Goal: Task Accomplishment & Management: Manage account settings

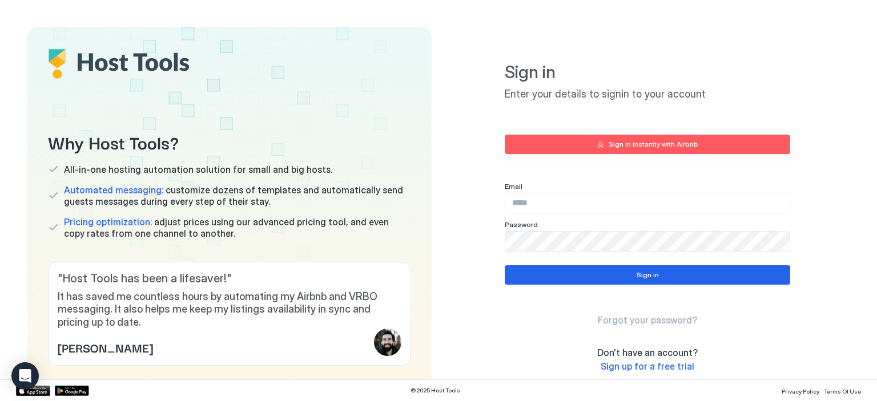
click at [525, 208] on input "Input Field" at bounding box center [647, 202] width 284 height 19
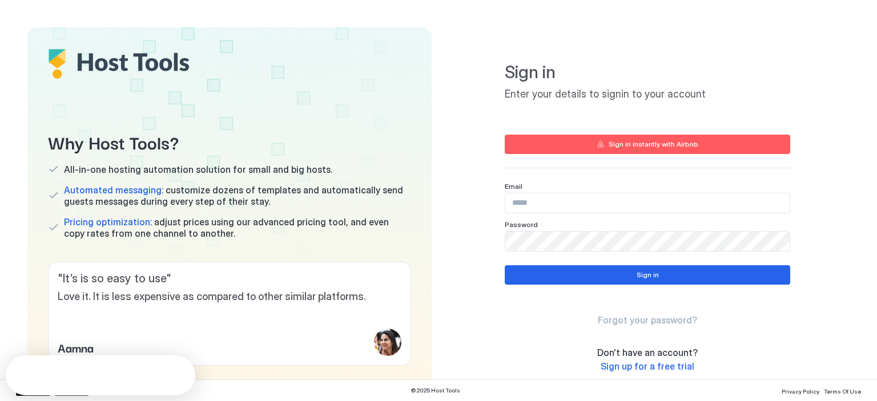
type input "**********"
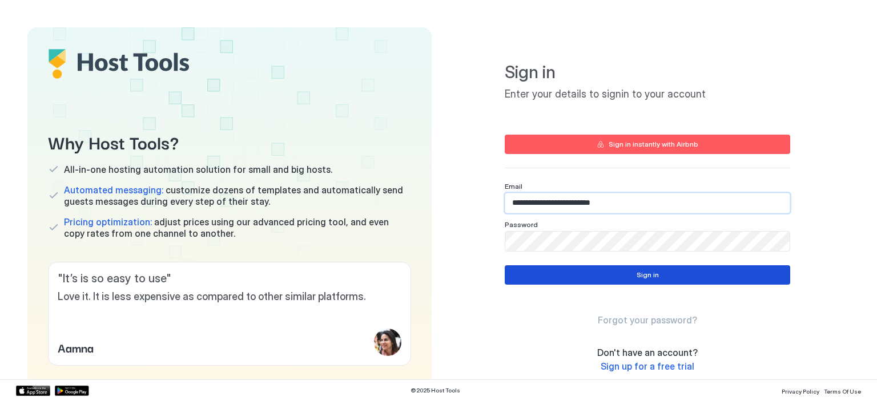
click at [649, 280] on button "Sign in" at bounding box center [646, 274] width 285 height 19
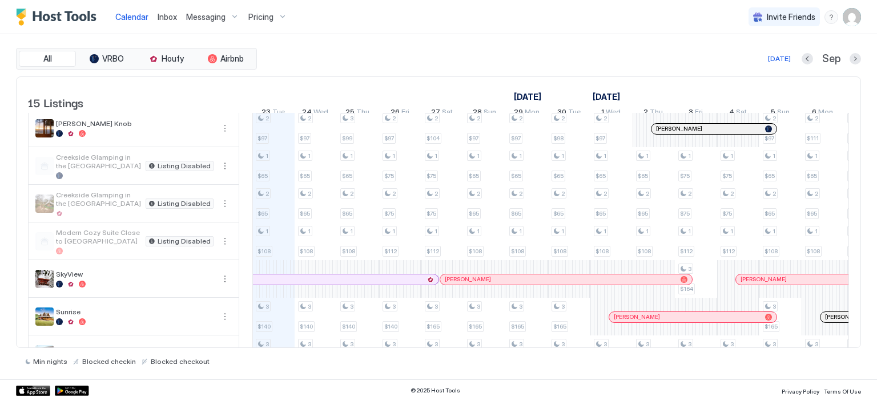
scroll to position [229, 0]
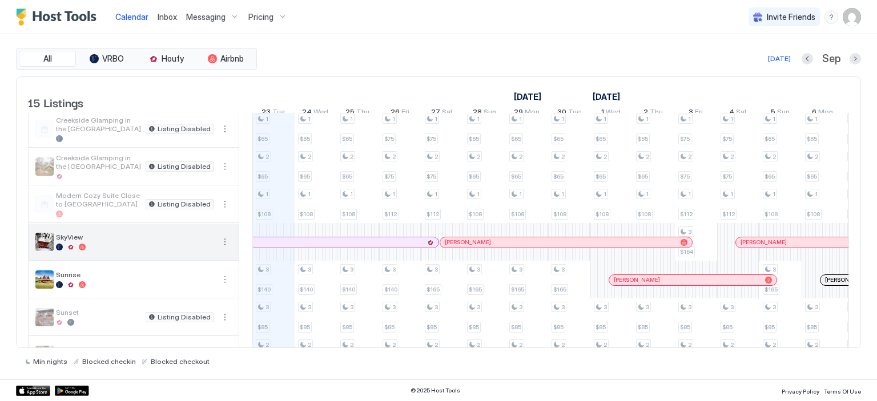
click at [125, 251] on div at bounding box center [135, 247] width 158 height 7
click at [45, 244] on img "listing image" at bounding box center [44, 242] width 18 height 18
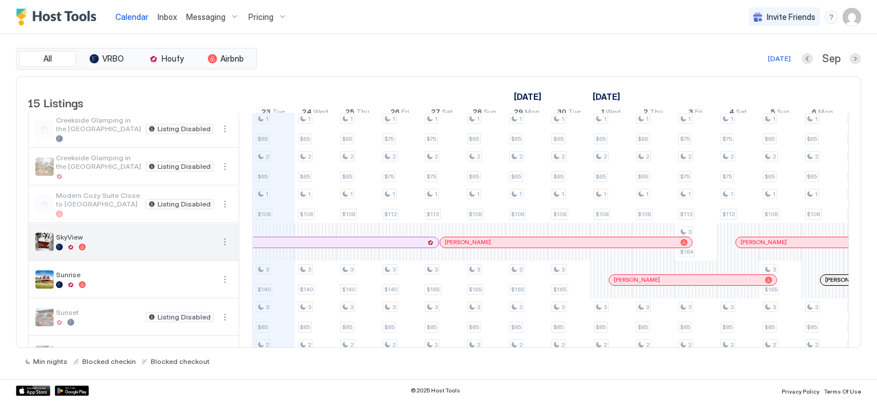
click at [45, 244] on img "listing image" at bounding box center [44, 242] width 18 height 18
click at [225, 247] on button "More options" at bounding box center [225, 242] width 14 height 14
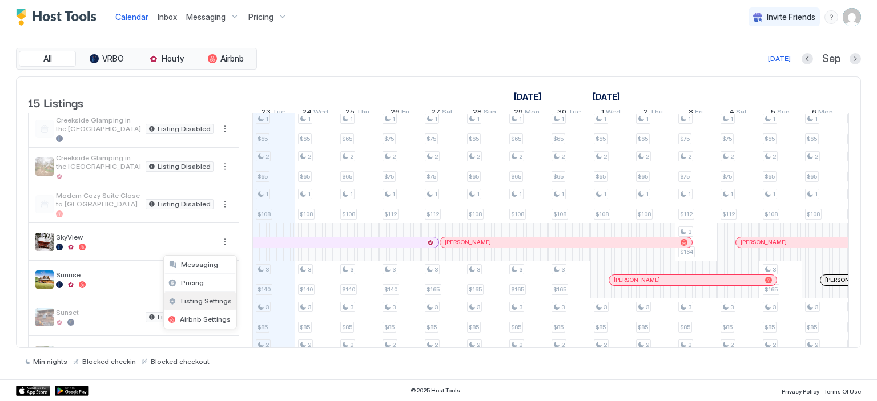
click at [196, 298] on span "Listing Settings" at bounding box center [206, 301] width 51 height 9
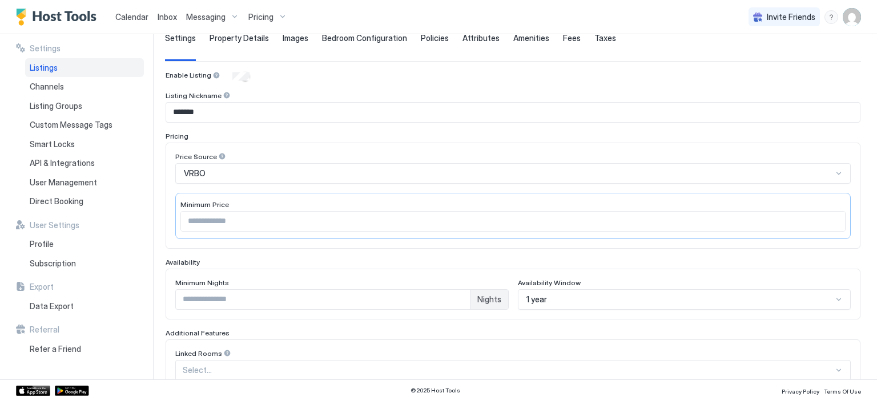
scroll to position [97, 0]
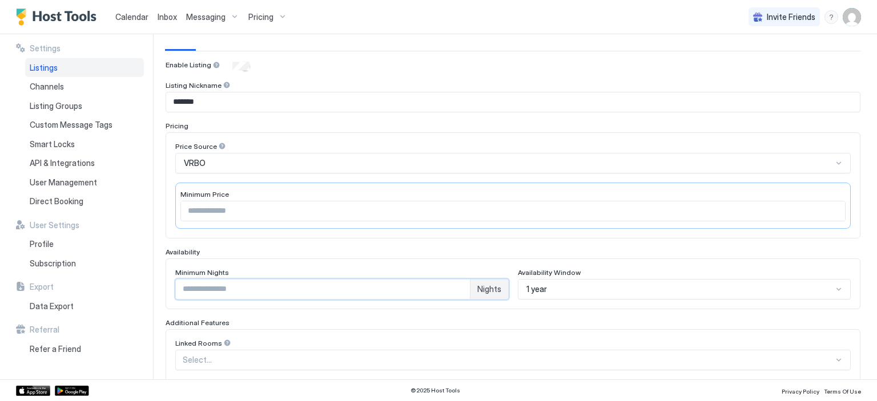
drag, startPoint x: 199, startPoint y: 281, endPoint x: 175, endPoint y: 284, distance: 24.1
click at [175, 284] on div "* Nights" at bounding box center [341, 289] width 333 height 21
type input "*"
click at [347, 71] on div "Enable Listing Listing Nickname ******* Pricing Price Source VRBO Minimum Price…" at bounding box center [512, 326] width 695 height 533
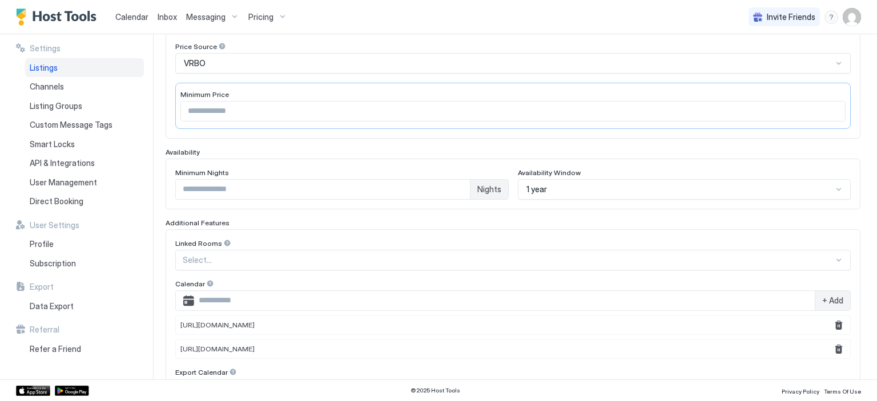
scroll to position [238, 0]
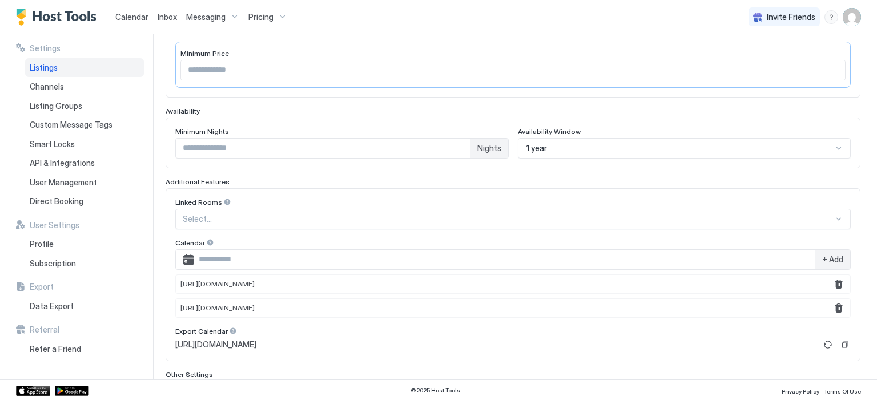
click at [831, 229] on div "Select..." at bounding box center [512, 219] width 675 height 21
click at [862, 211] on div "**********" at bounding box center [521, 206] width 712 height 345
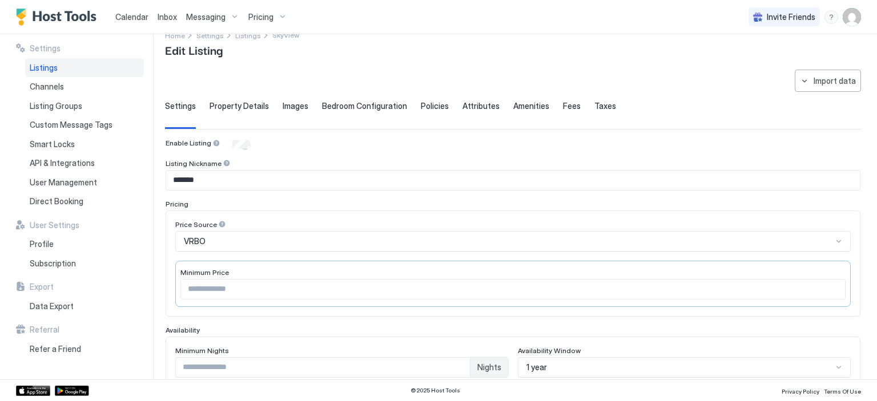
scroll to position [0, 0]
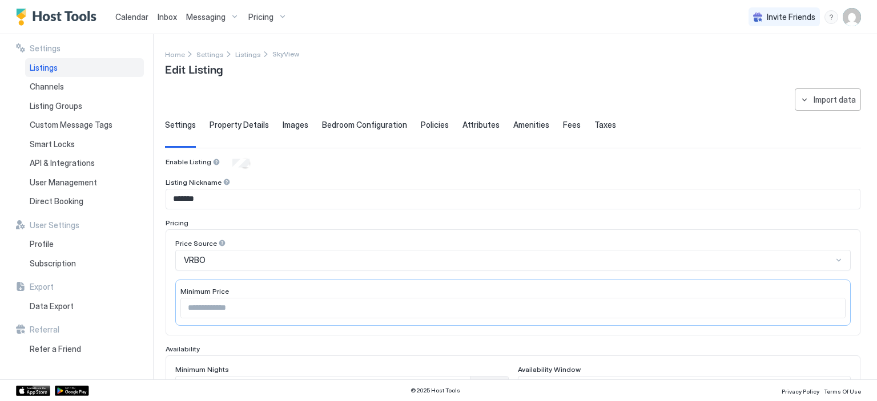
click at [235, 121] on span "Property Details" at bounding box center [238, 125] width 59 height 10
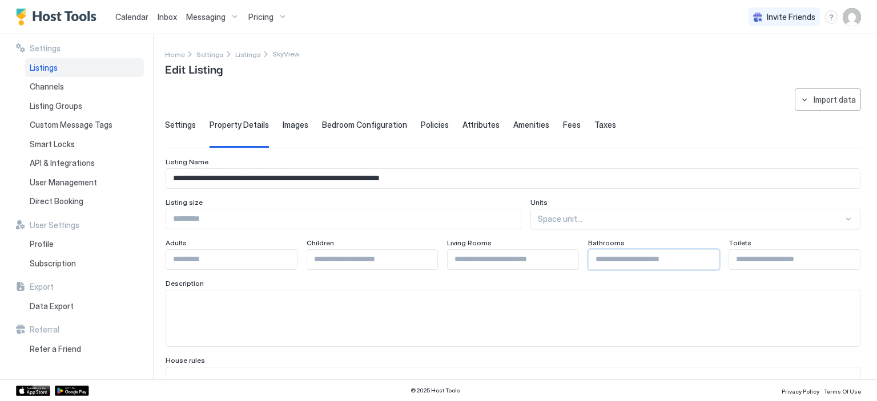
drag, startPoint x: 597, startPoint y: 260, endPoint x: 573, endPoint y: 260, distance: 24.0
click at [573, 260] on div "Adults Children Living Rooms Bathrooms * Toilets" at bounding box center [512, 254] width 695 height 31
type input "*"
click at [760, 259] on input "Input Field" at bounding box center [794, 259] width 131 height 19
type input "*"
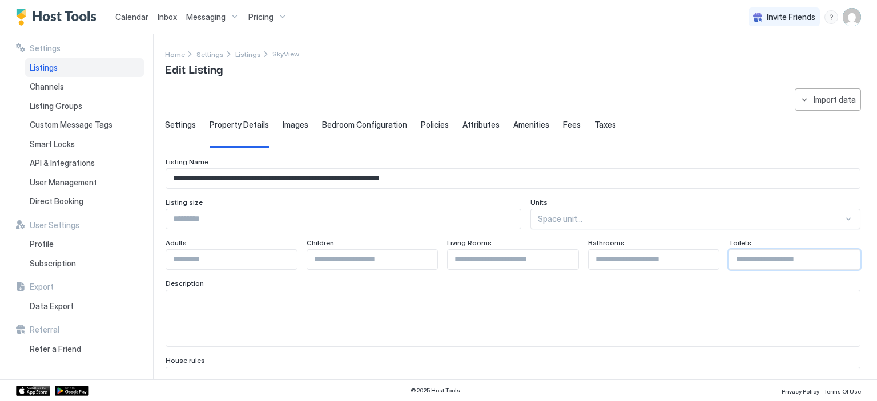
click at [506, 259] on input "Input Field" at bounding box center [512, 259] width 131 height 19
type input "*"
drag, startPoint x: 461, startPoint y: 179, endPoint x: 165, endPoint y: 184, distance: 296.2
click at [165, 184] on div "**********" at bounding box center [512, 178] width 695 height 21
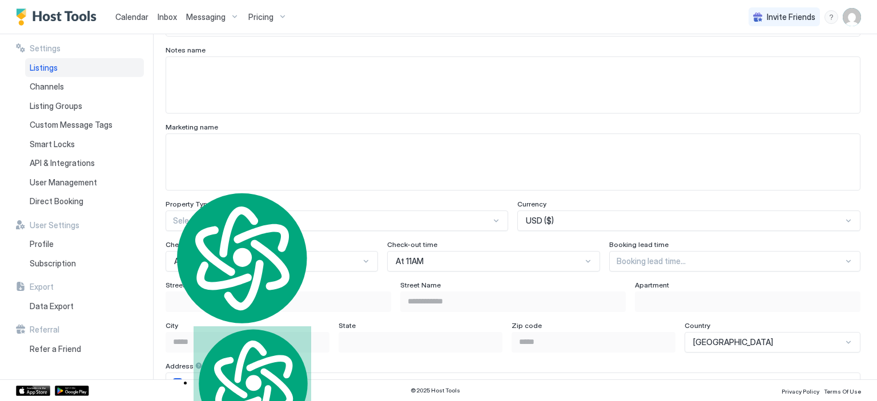
scroll to position [1081, 0]
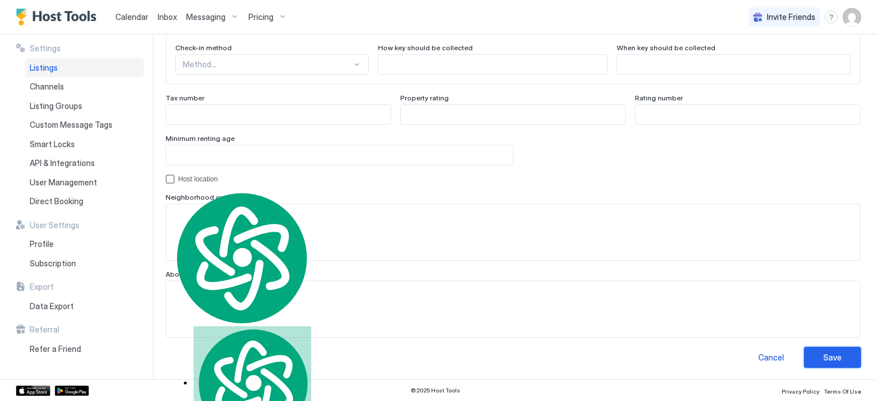
click at [810, 362] on button "Save" at bounding box center [832, 357] width 57 height 21
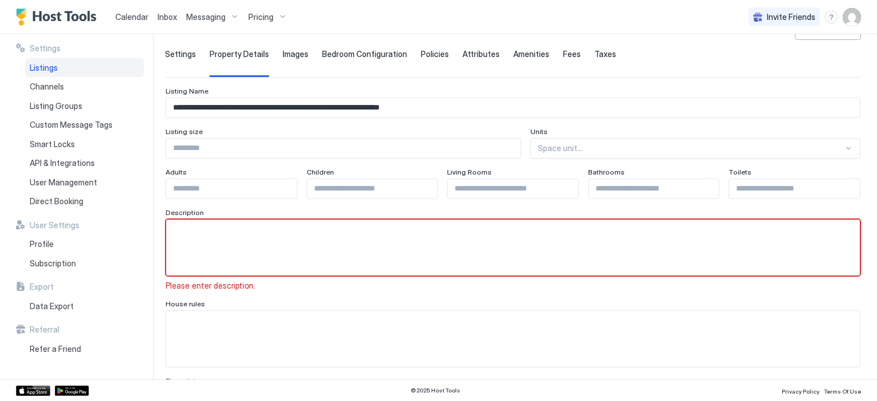
scroll to position [1096, 0]
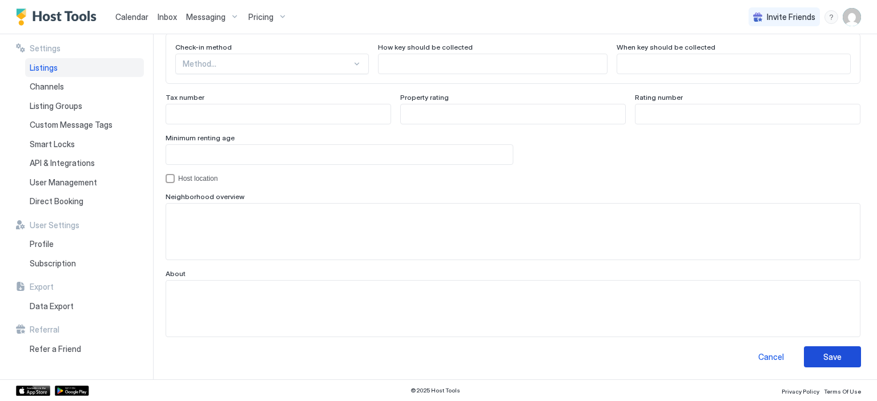
click at [816, 362] on button "Save" at bounding box center [832, 356] width 57 height 21
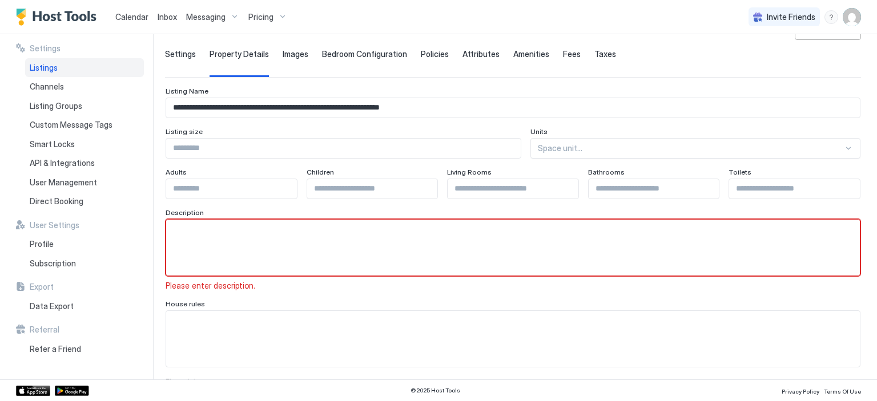
click at [222, 228] on textarea "Input Field" at bounding box center [512, 248] width 693 height 56
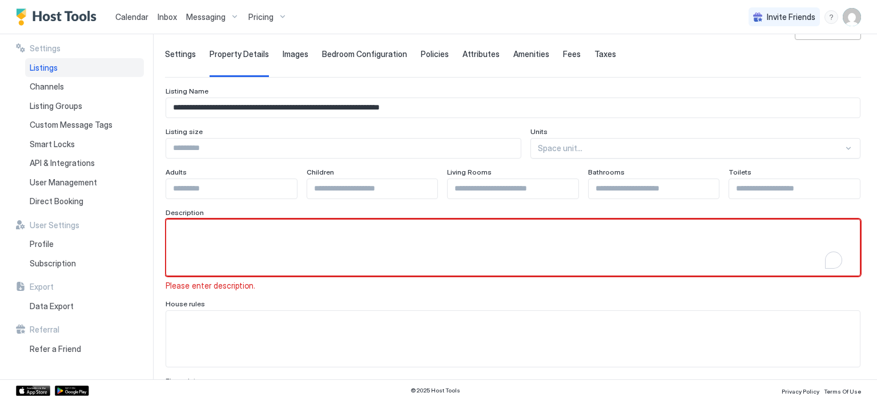
paste textarea "**********"
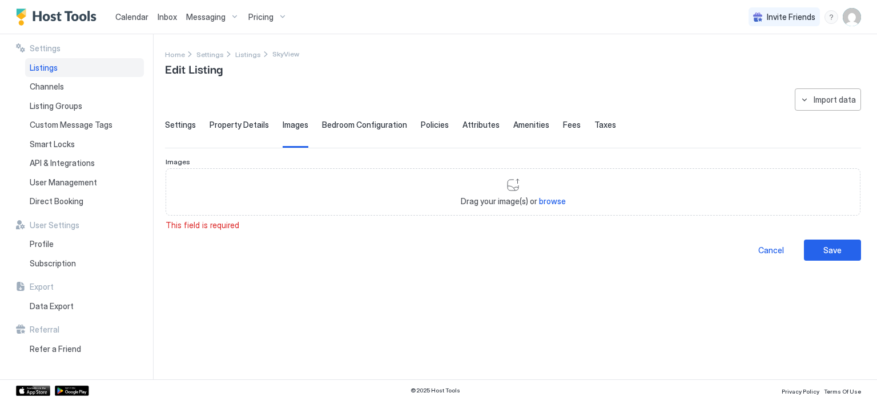
scroll to position [0, 0]
type textarea "**********"
click at [841, 247] on div "Save" at bounding box center [832, 250] width 18 height 12
click at [835, 251] on div "Save" at bounding box center [832, 250] width 18 height 12
click at [557, 199] on span "browse" at bounding box center [552, 201] width 27 height 10
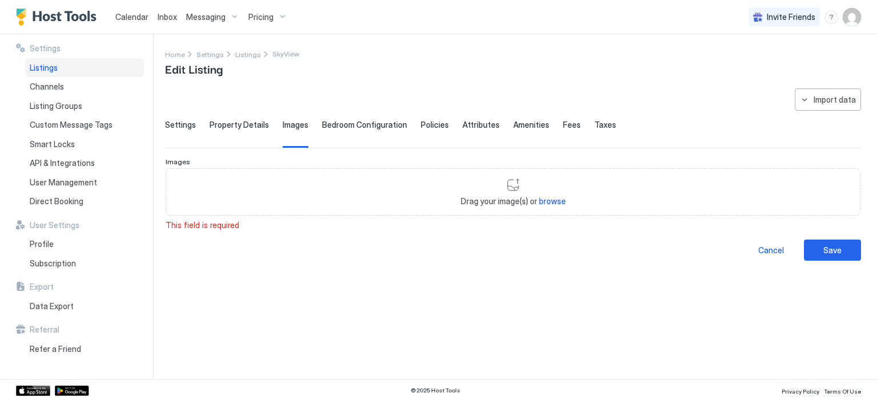
click at [245, 120] on span "Property Details" at bounding box center [238, 125] width 59 height 10
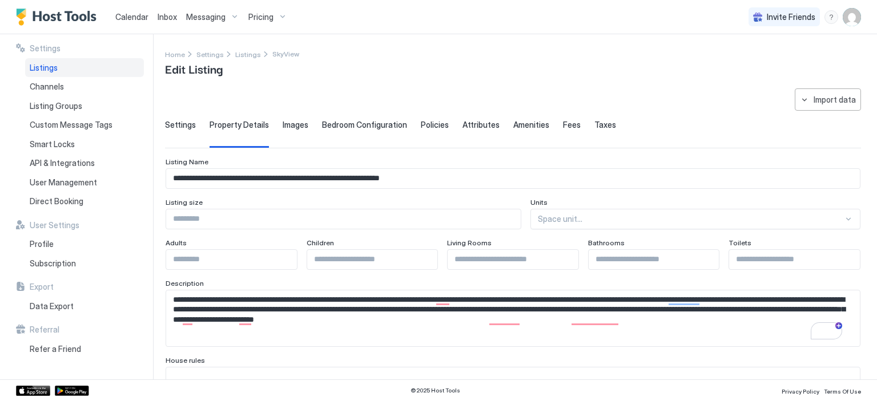
click at [175, 127] on span "Settings" at bounding box center [180, 125] width 31 height 10
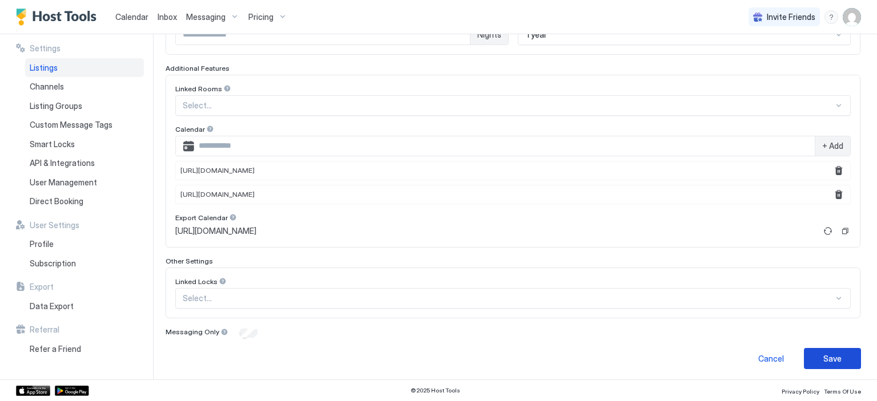
click at [823, 353] on div "Save" at bounding box center [832, 359] width 18 height 12
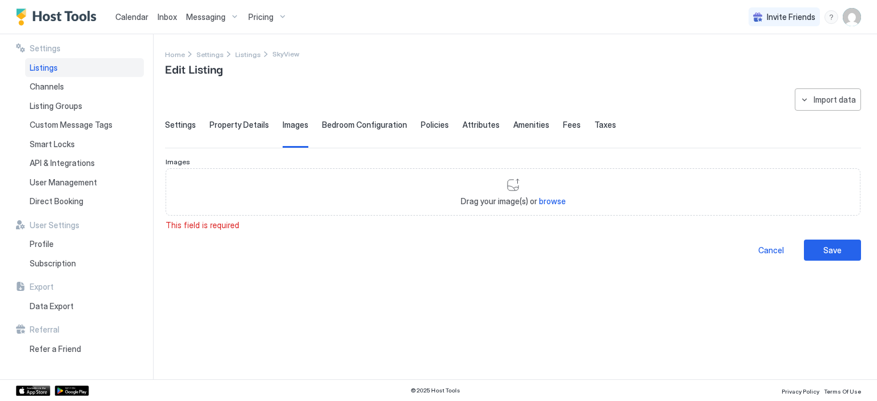
click at [42, 64] on span "Listings" at bounding box center [44, 68] width 28 height 10
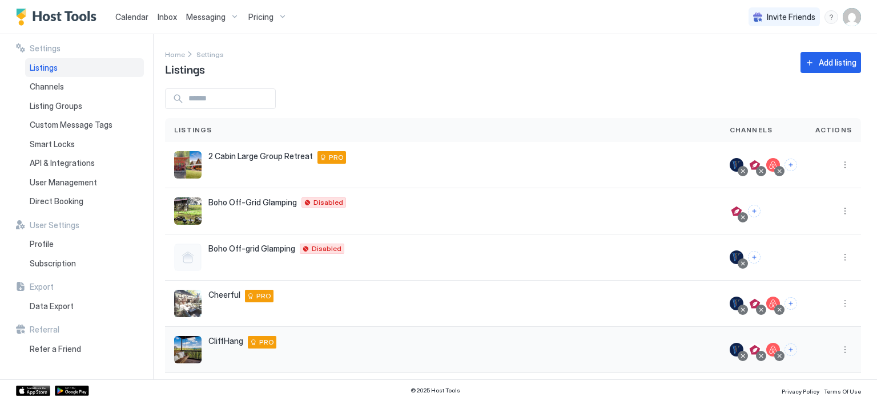
click at [226, 342] on span "CliffHang" at bounding box center [225, 341] width 35 height 10
click at [838, 346] on button "More options" at bounding box center [845, 350] width 14 height 14
click at [811, 281] on span "Listing Settings" at bounding box center [811, 278] width 51 height 9
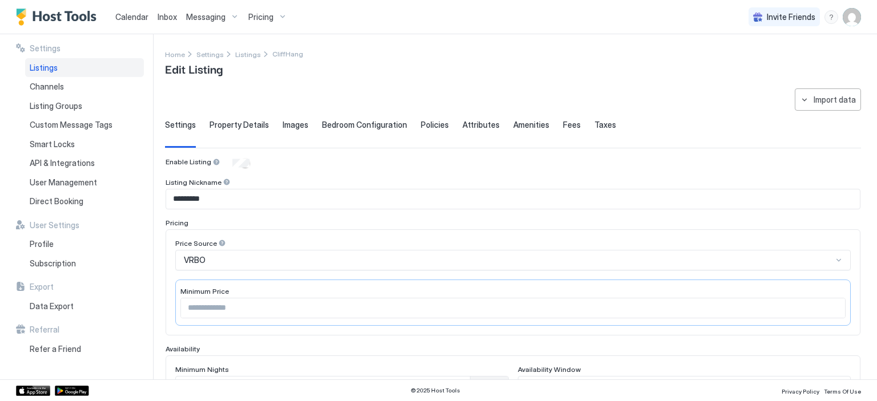
click at [39, 71] on span "Listings" at bounding box center [44, 68] width 28 height 10
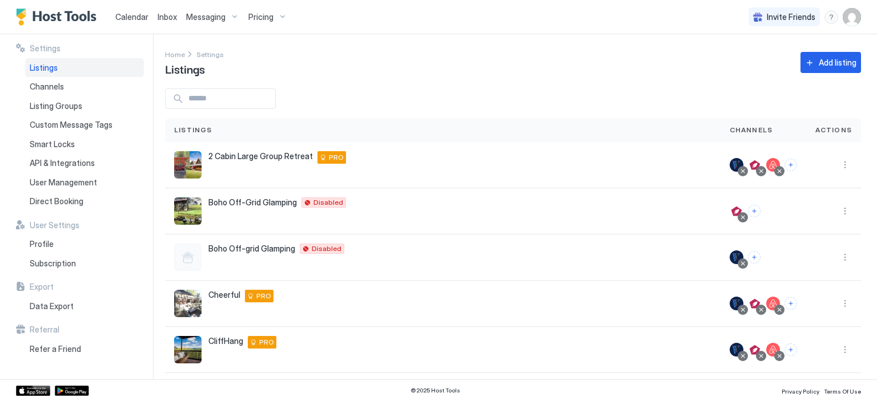
click at [36, 72] on span "Listings" at bounding box center [44, 68] width 28 height 10
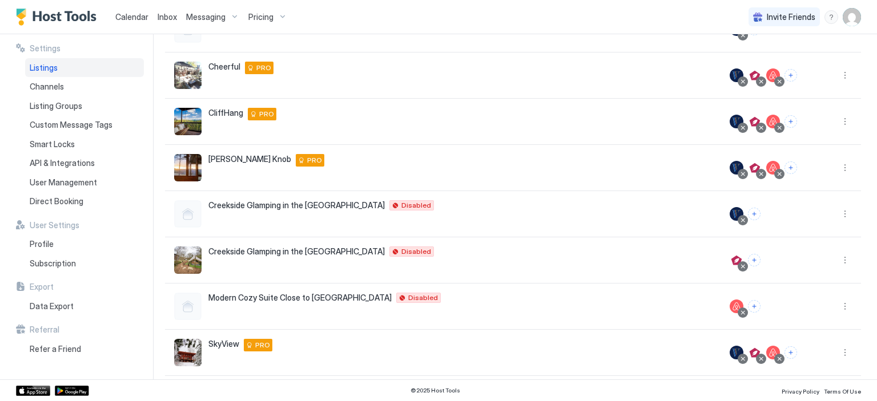
scroll to position [264, 0]
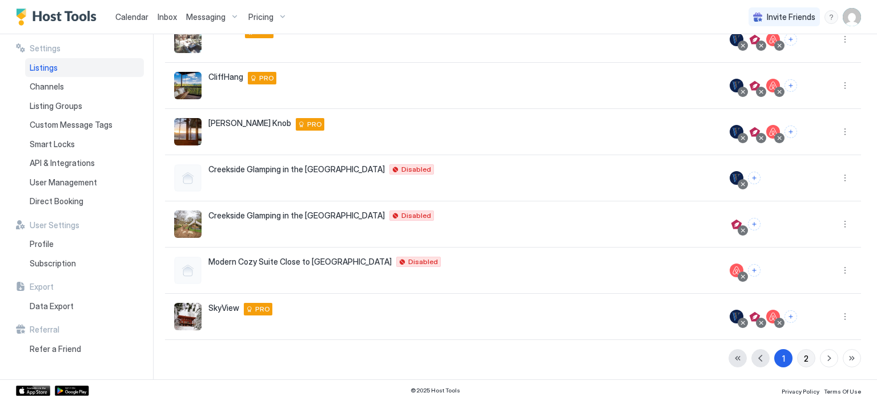
click at [804, 359] on div "2" at bounding box center [806, 359] width 5 height 12
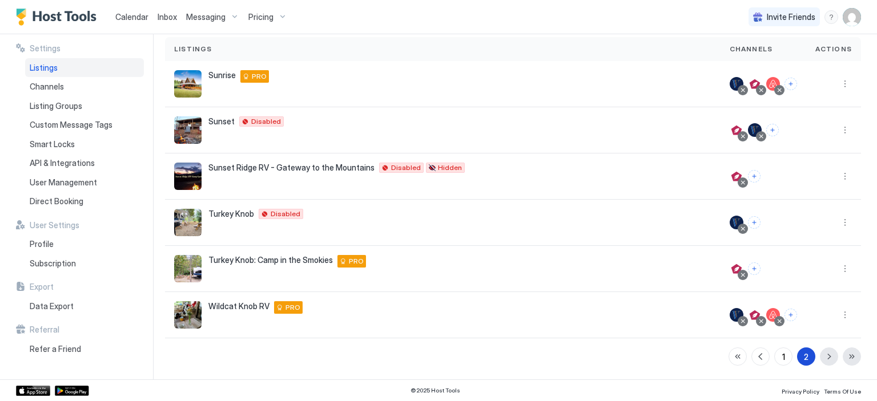
scroll to position [80, 0]
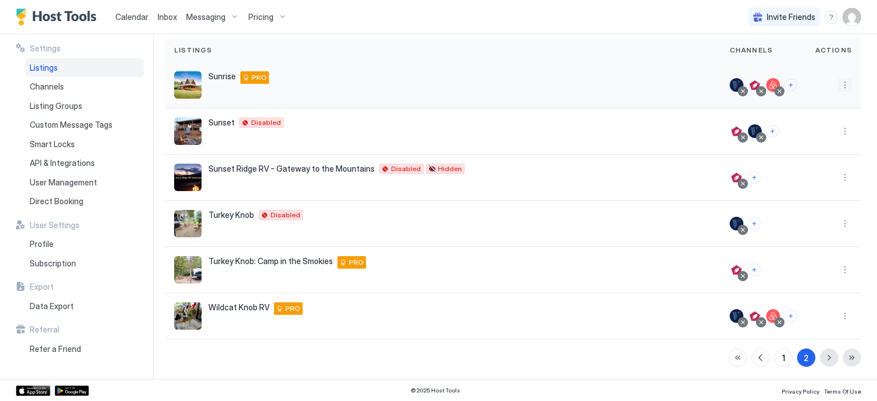
click at [838, 86] on button "More options" at bounding box center [845, 85] width 14 height 14
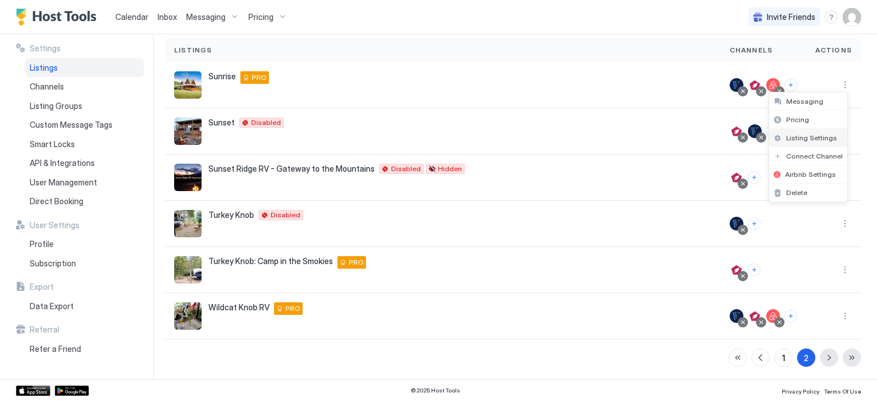
click at [810, 139] on span "Listing Settings" at bounding box center [811, 138] width 51 height 9
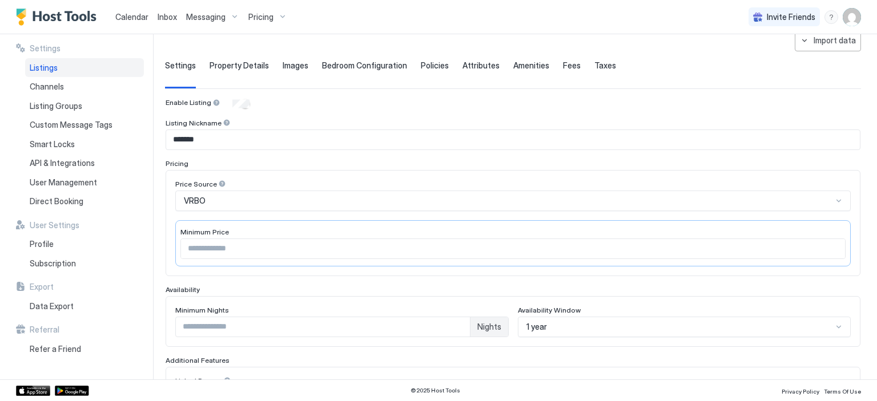
scroll to position [71, 0]
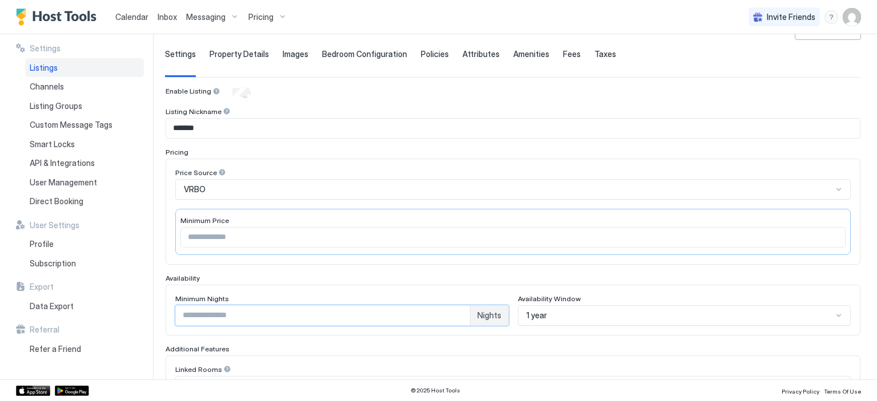
drag, startPoint x: 187, startPoint y: 318, endPoint x: 164, endPoint y: 316, distance: 22.9
click at [165, 316] on div "Enable Listing Listing Nickname ******* Pricing Price Source VRBO Minimum Price…" at bounding box center [513, 353] width 696 height 533
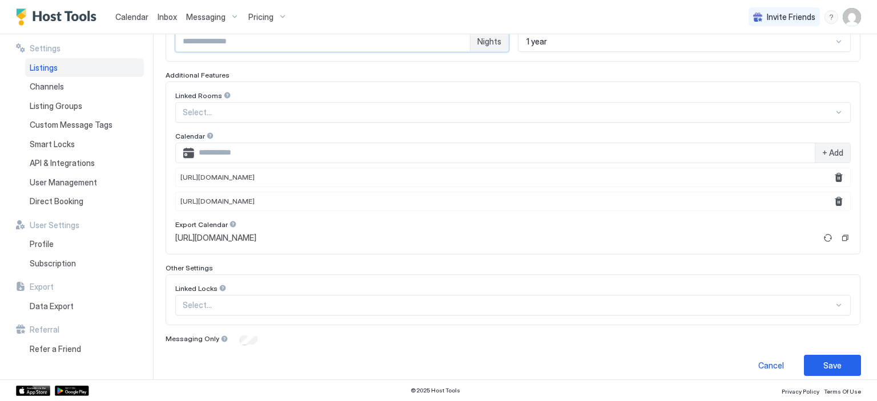
scroll to position [352, 0]
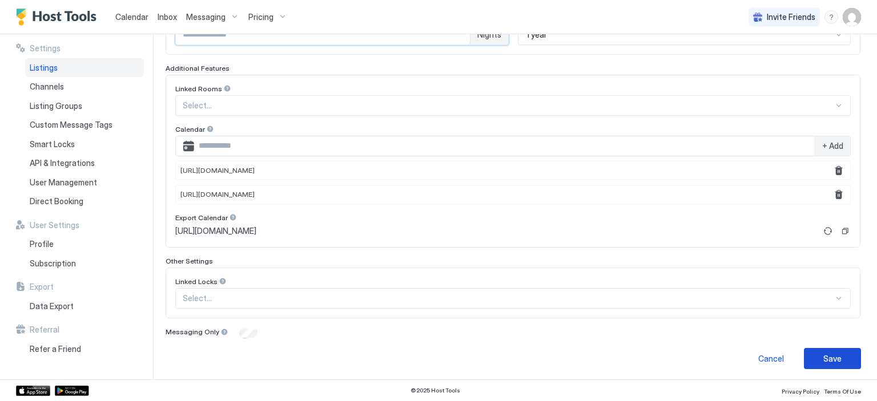
type input "*"
click at [810, 357] on button "Save" at bounding box center [832, 358] width 57 height 21
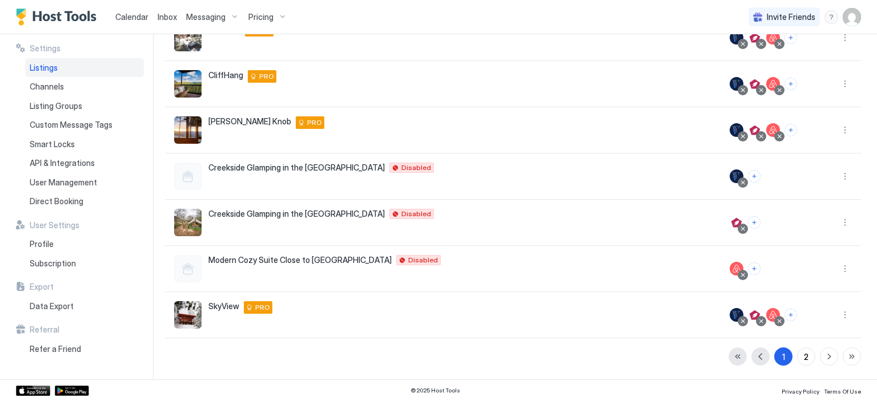
scroll to position [264, 0]
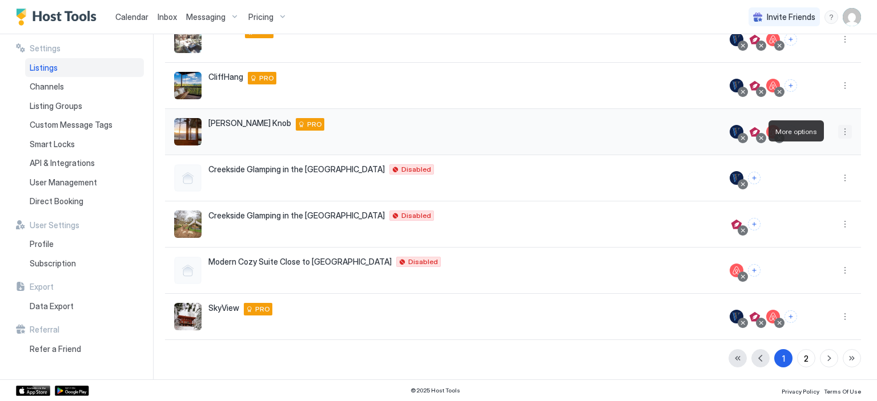
click at [838, 130] on button "More options" at bounding box center [845, 132] width 14 height 14
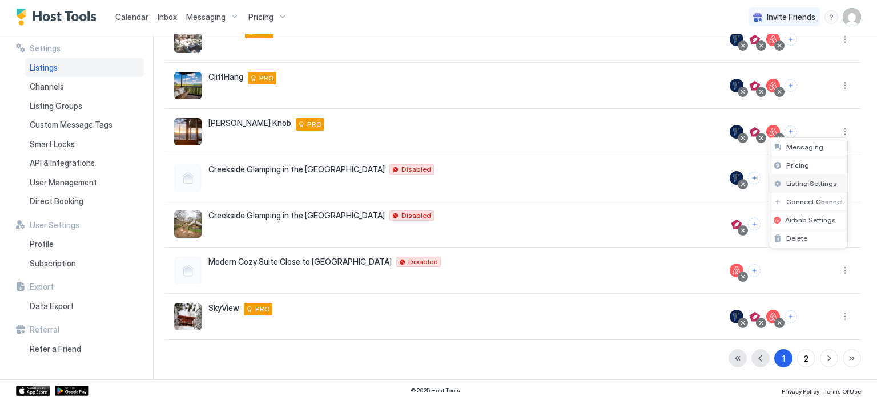
click at [808, 184] on span "Listing Settings" at bounding box center [811, 183] width 51 height 9
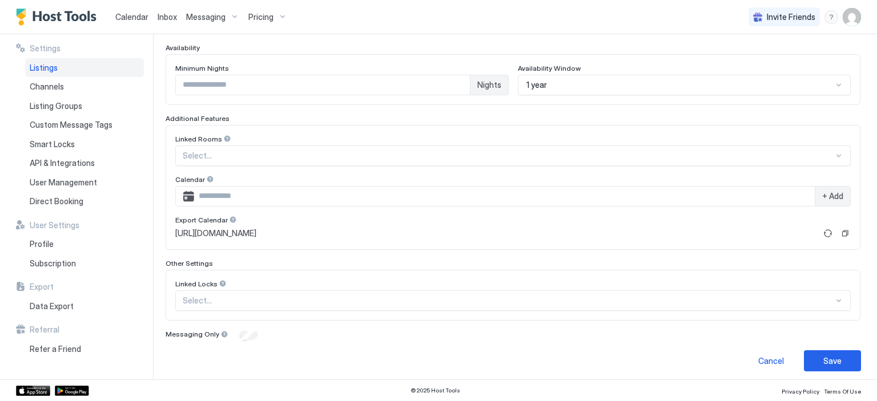
scroll to position [302, 0]
click at [808, 358] on button "Save" at bounding box center [832, 359] width 57 height 21
click at [823, 357] on div "Save" at bounding box center [832, 360] width 18 height 12
click at [52, 66] on span "Listings" at bounding box center [44, 68] width 28 height 10
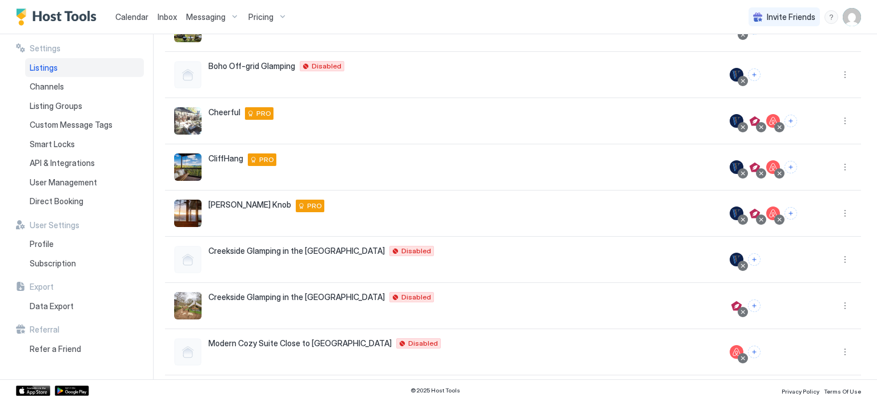
scroll to position [171, 0]
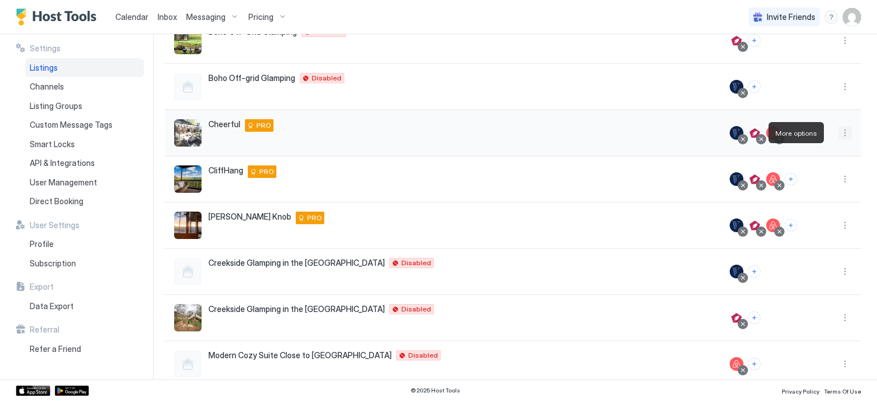
click at [838, 130] on button "More options" at bounding box center [845, 133] width 14 height 14
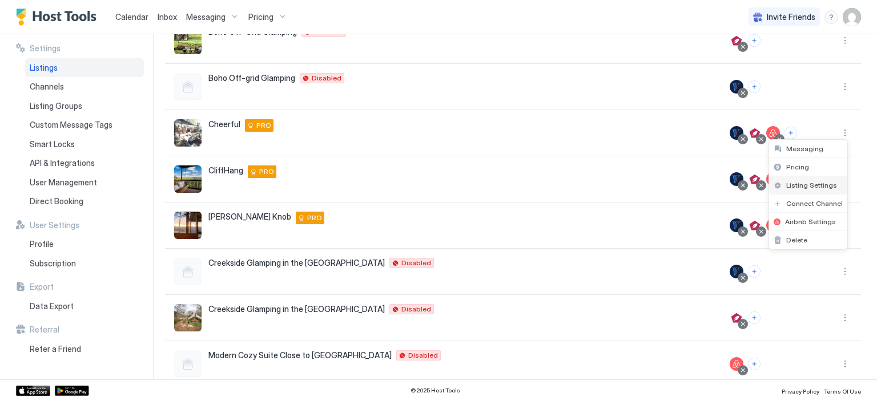
click at [806, 181] on span "Listing Settings" at bounding box center [811, 185] width 51 height 9
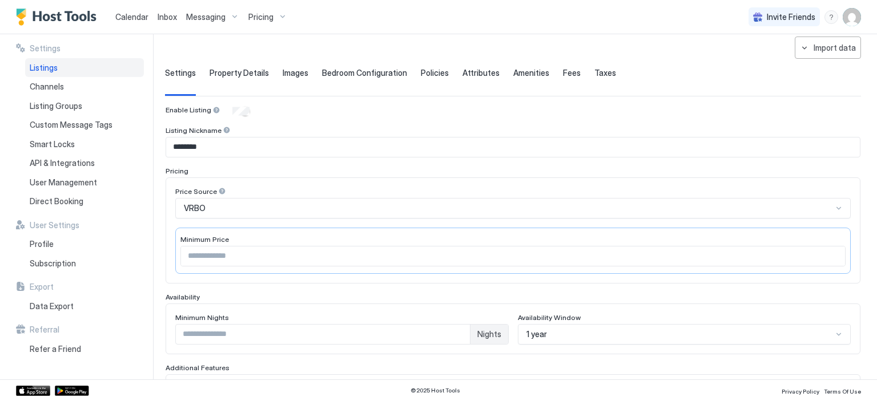
scroll to position [55, 0]
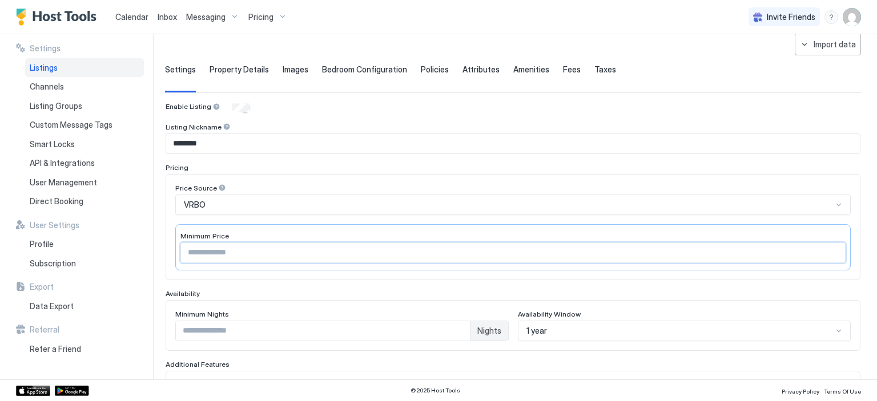
drag, startPoint x: 210, startPoint y: 248, endPoint x: 183, endPoint y: 254, distance: 27.5
click at [183, 254] on input "**" at bounding box center [513, 252] width 664 height 19
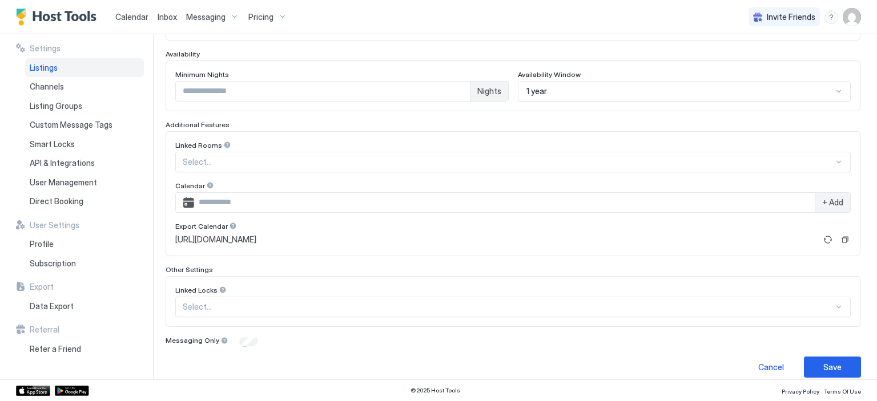
scroll to position [304, 0]
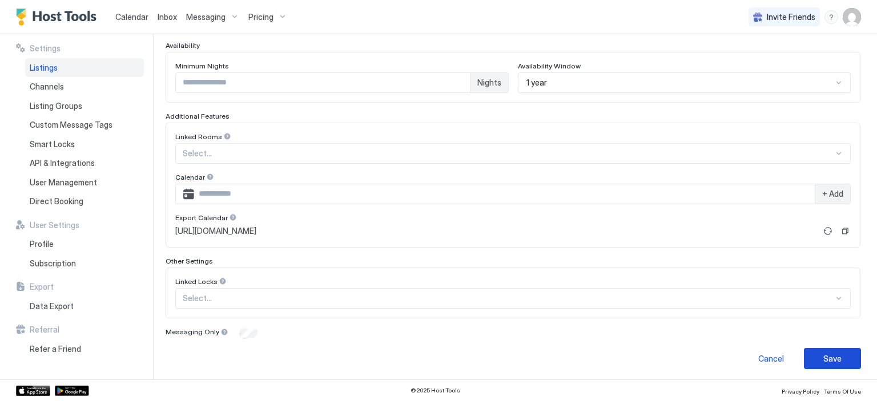
type input "**"
click at [829, 355] on div "Save" at bounding box center [832, 359] width 18 height 12
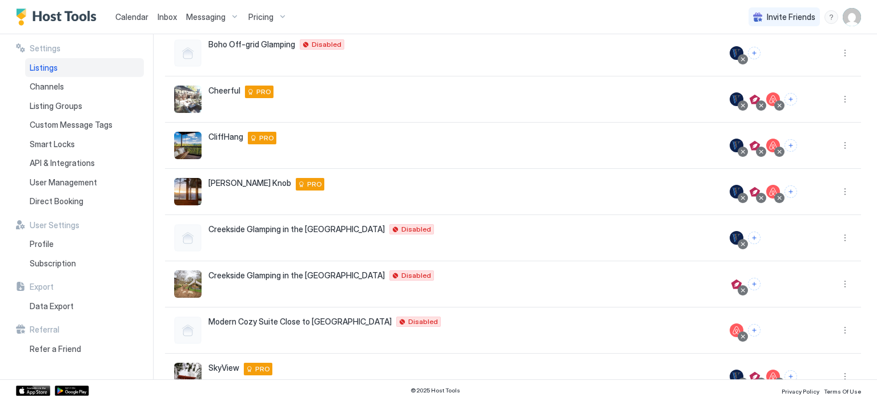
scroll to position [264, 0]
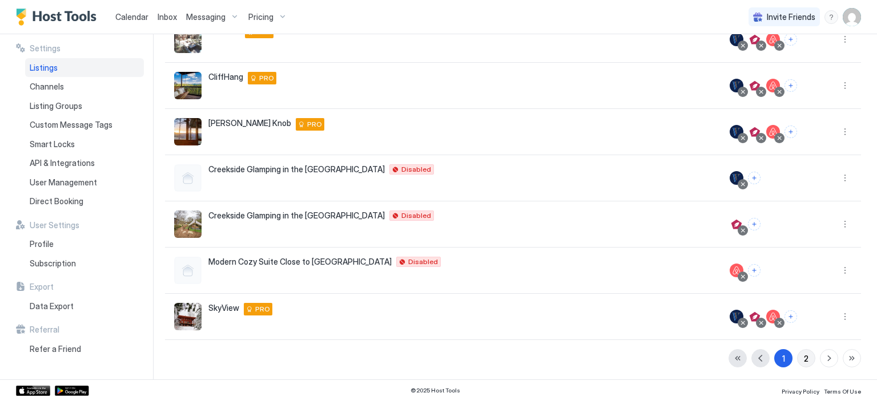
click at [804, 359] on div "2" at bounding box center [806, 359] width 5 height 12
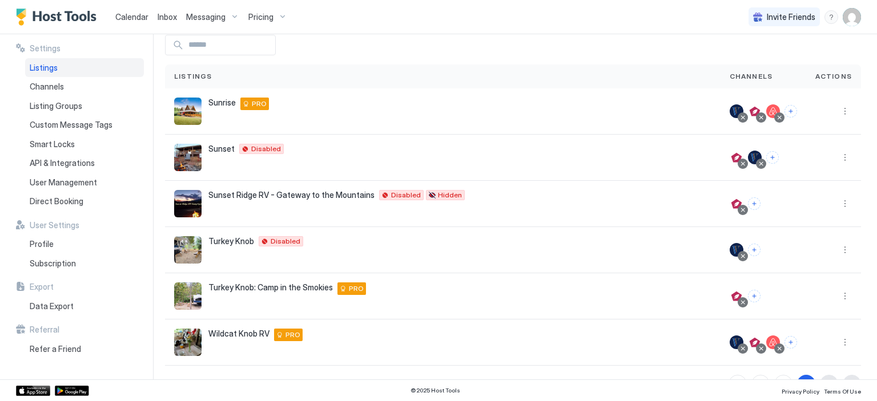
scroll to position [0, 0]
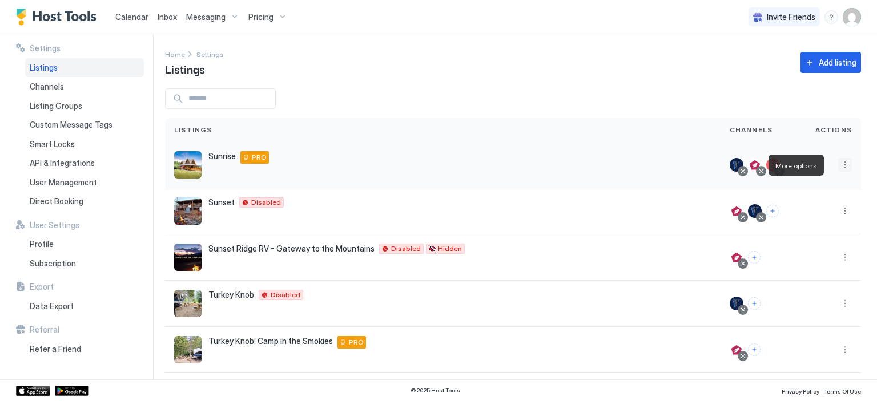
click at [838, 165] on button "More options" at bounding box center [845, 165] width 14 height 14
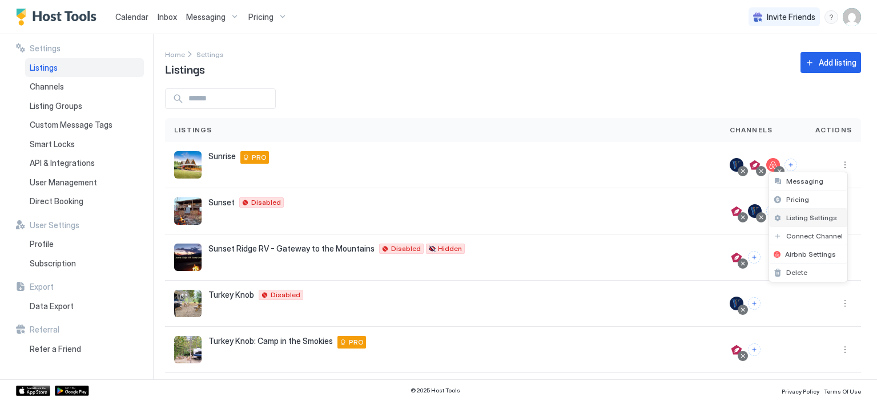
click at [809, 215] on span "Listing Settings" at bounding box center [811, 217] width 51 height 9
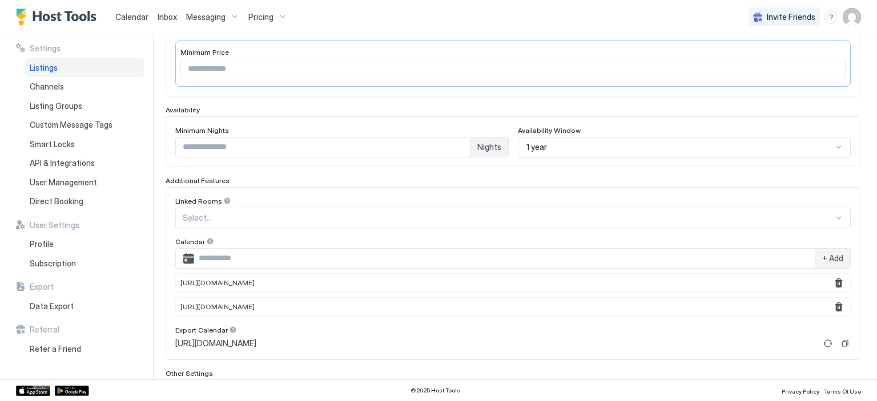
scroll to position [352, 0]
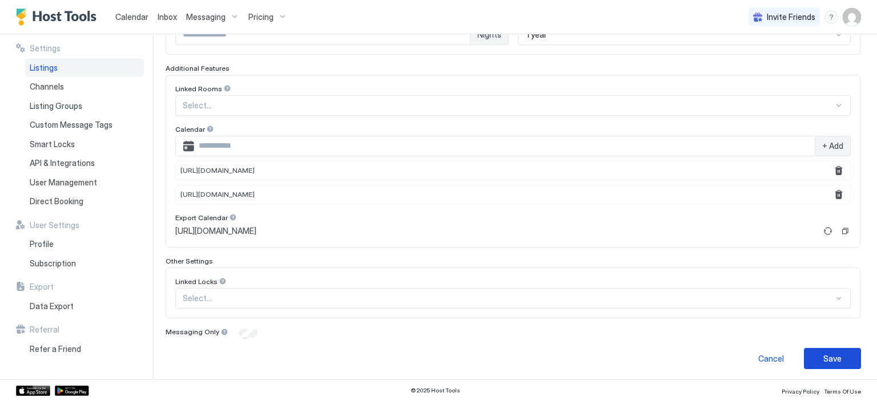
click at [823, 358] on div "Save" at bounding box center [832, 359] width 18 height 12
click at [41, 66] on span "Listings" at bounding box center [44, 68] width 28 height 10
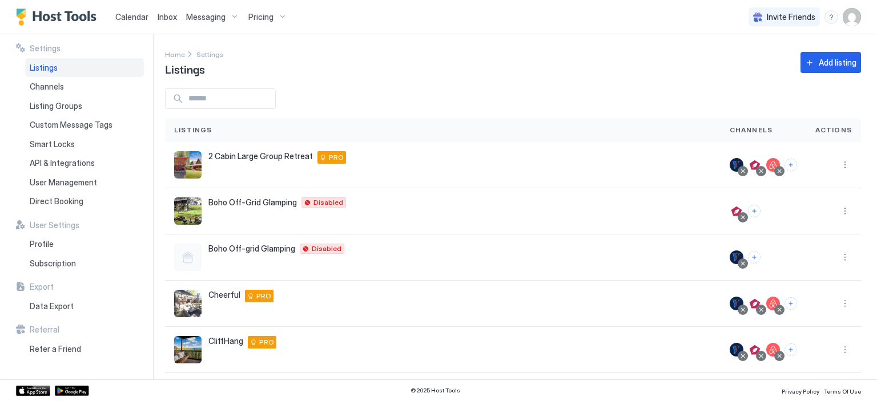
click at [269, 22] on span "Pricing" at bounding box center [260, 17] width 25 height 10
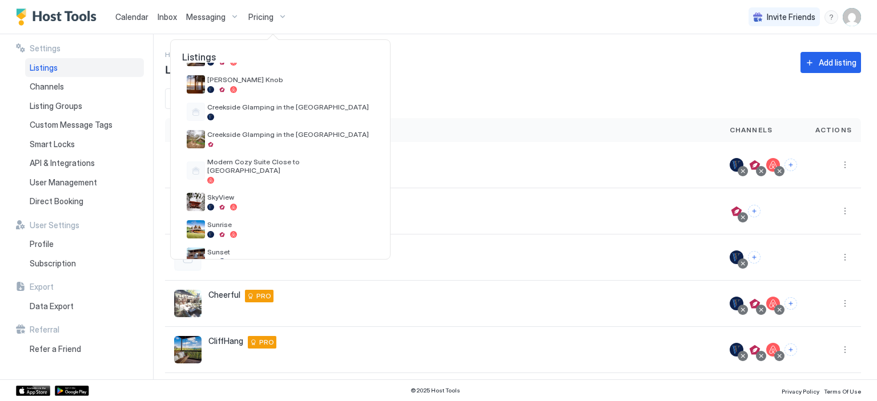
scroll to position [169, 0]
click at [238, 219] on span "Sunrise" at bounding box center [290, 223] width 167 height 9
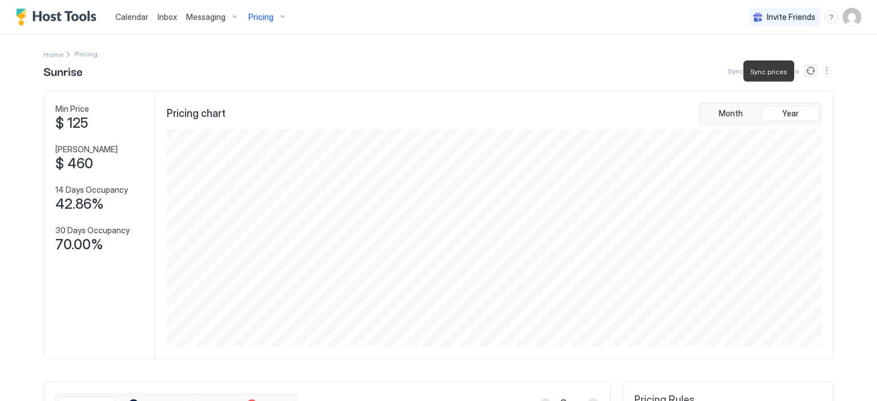
click at [808, 68] on button "Sync prices" at bounding box center [811, 71] width 14 height 14
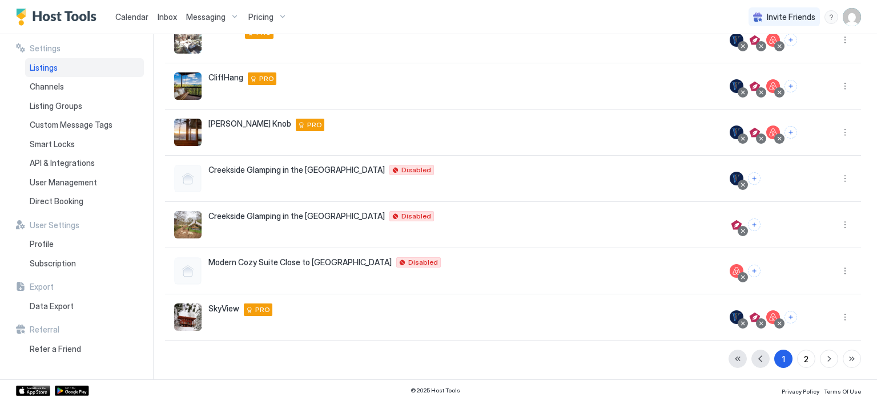
scroll to position [264, 0]
click at [800, 354] on button "2" at bounding box center [806, 358] width 18 height 18
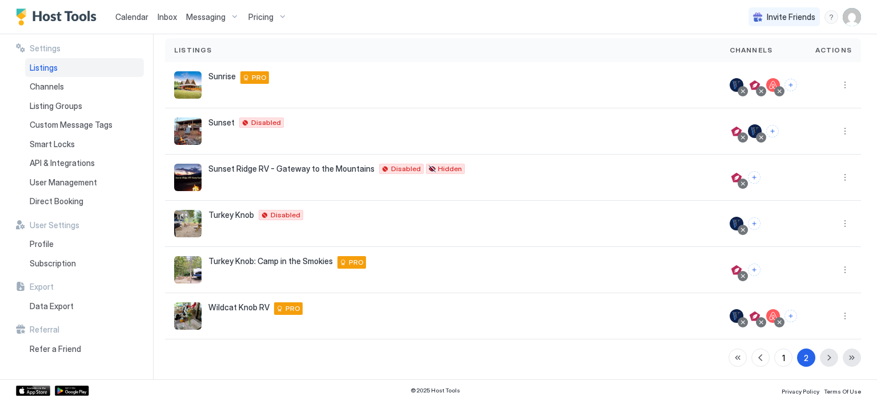
scroll to position [0, 0]
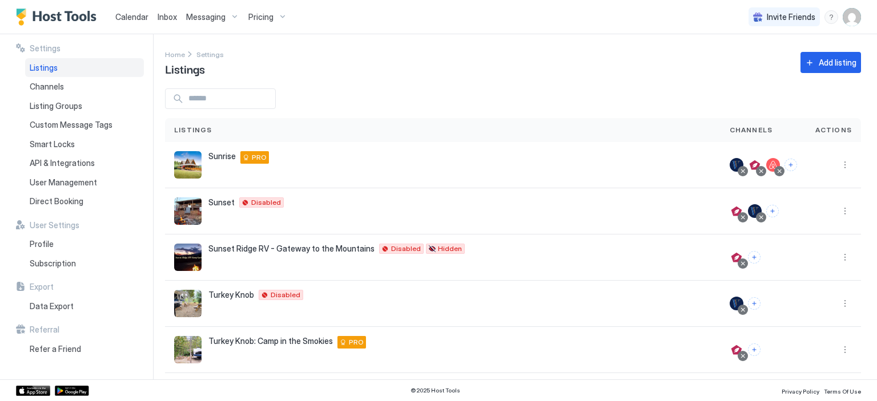
click at [275, 18] on div "Pricing" at bounding box center [268, 16] width 48 height 19
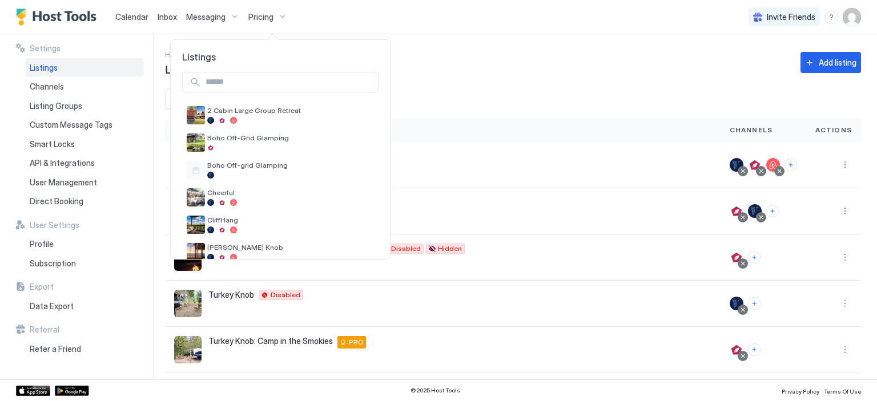
click at [259, 19] on div at bounding box center [438, 200] width 877 height 401
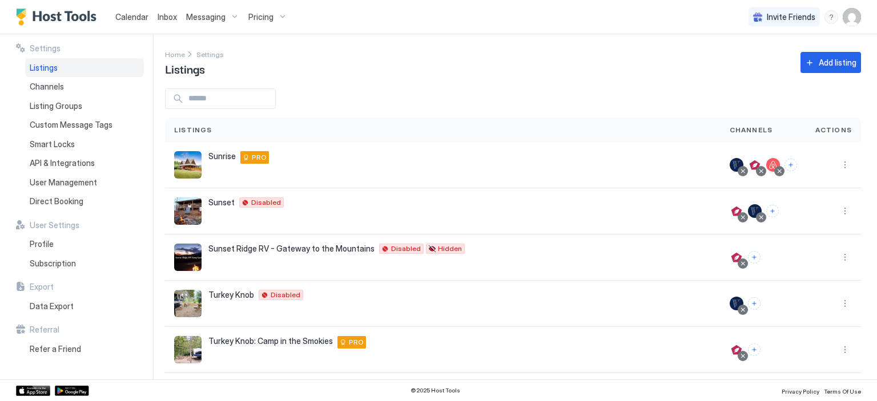
click at [259, 19] on span "Pricing" at bounding box center [260, 17] width 25 height 10
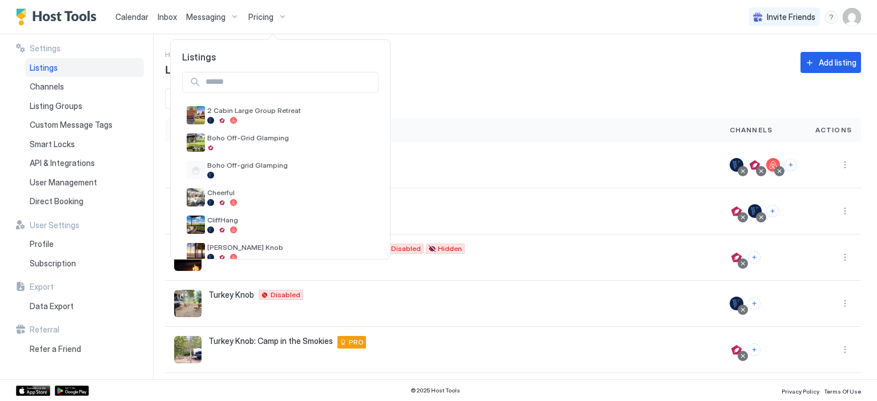
click at [259, 19] on div at bounding box center [438, 200] width 877 height 401
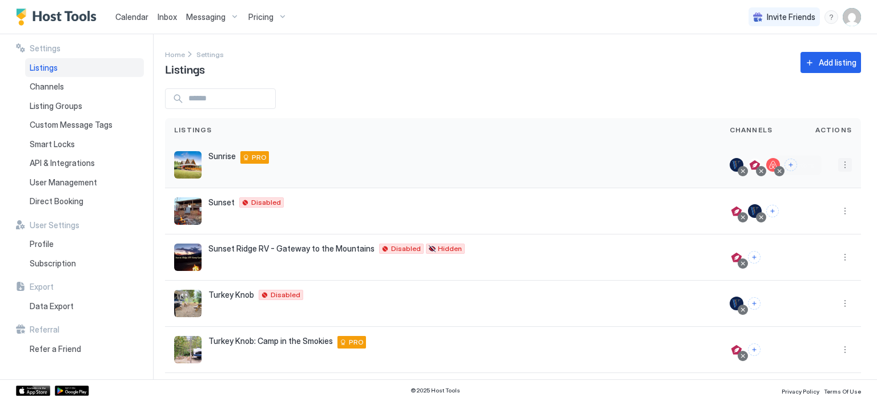
click at [839, 162] on button "More options" at bounding box center [845, 165] width 14 height 14
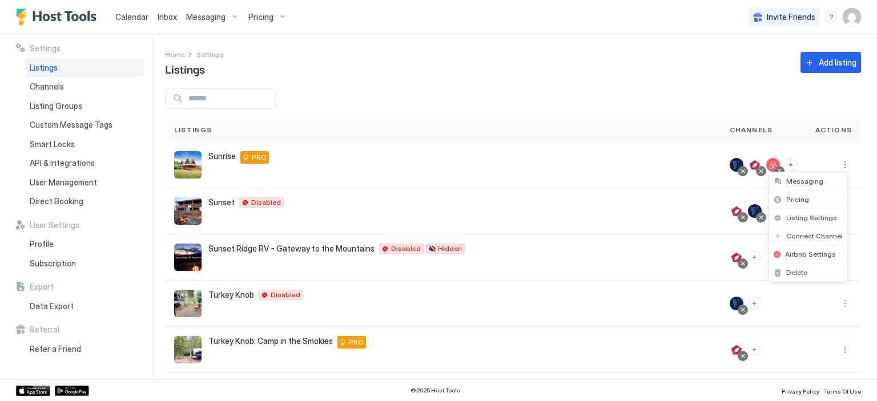
drag, startPoint x: 874, startPoint y: 156, endPoint x: 876, endPoint y: 312, distance: 155.8
click at [876, 312] on div at bounding box center [438, 200] width 877 height 401
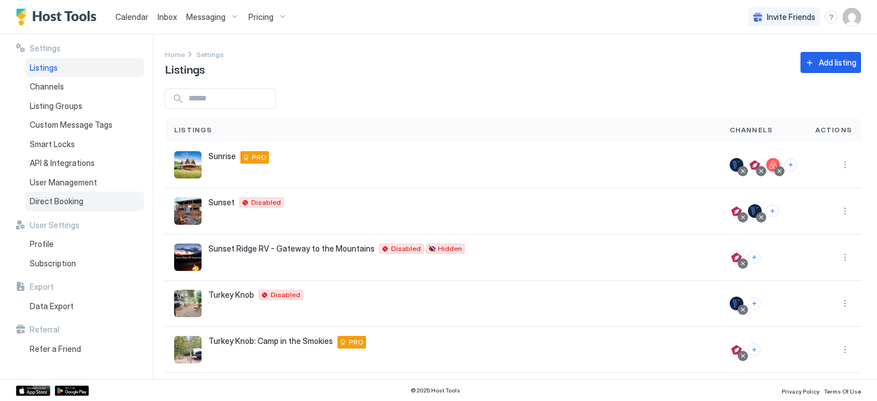
click at [41, 203] on span "Direct Booking" at bounding box center [57, 201] width 54 height 10
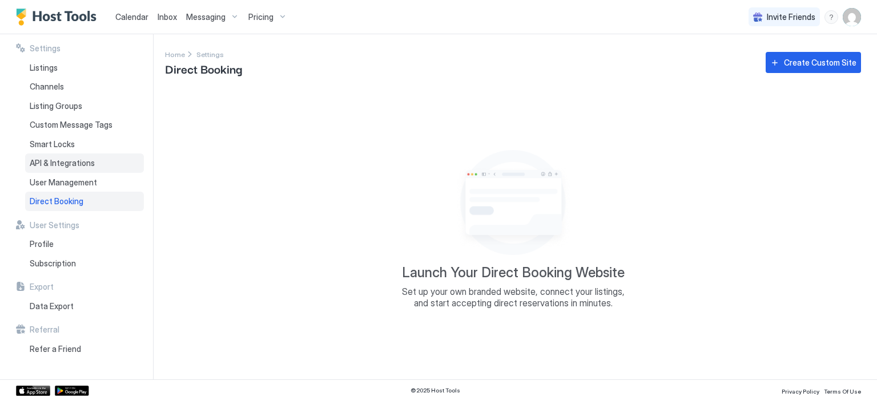
click at [59, 166] on span "API & Integrations" at bounding box center [62, 163] width 65 height 10
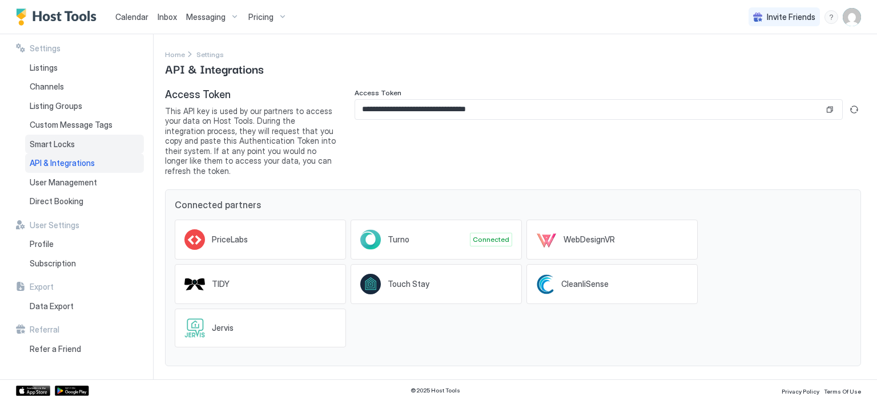
click at [58, 146] on span "Smart Locks" at bounding box center [52, 144] width 45 height 10
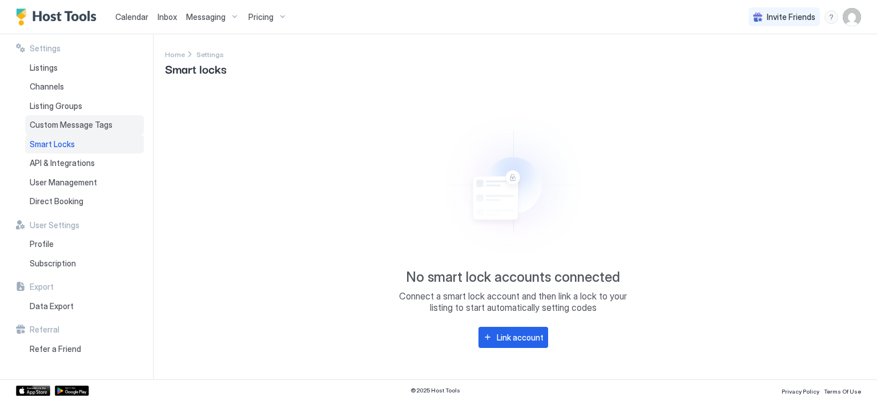
click at [62, 125] on span "Custom Message Tags" at bounding box center [71, 125] width 83 height 10
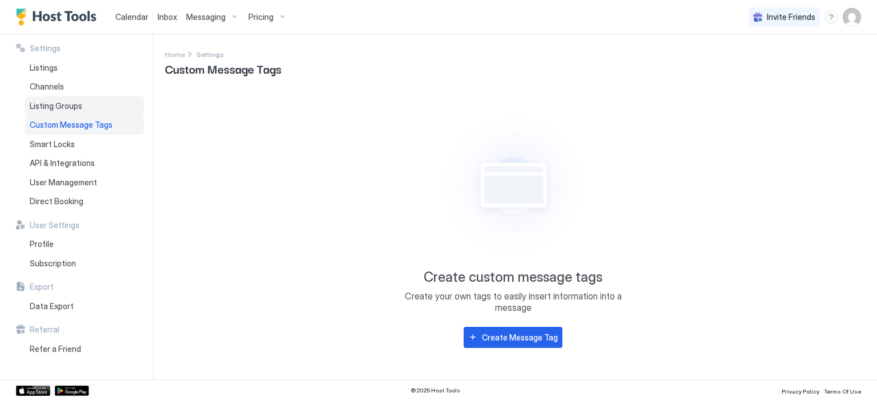
click at [55, 108] on span "Listing Groups" at bounding box center [56, 106] width 53 height 10
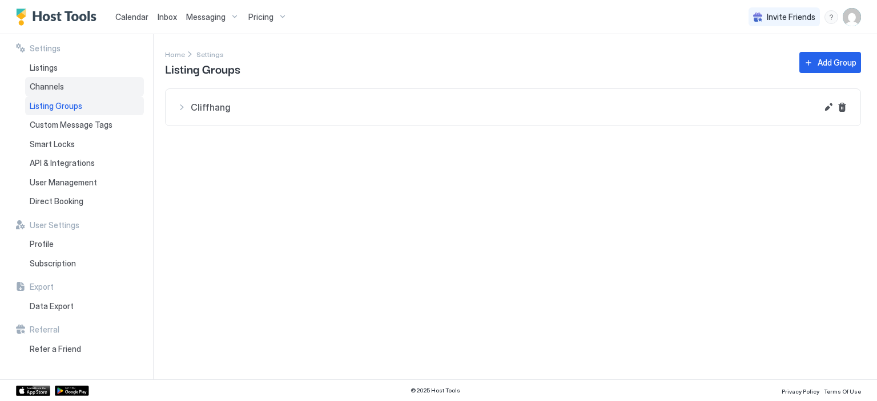
click at [51, 88] on span "Channels" at bounding box center [47, 87] width 34 height 10
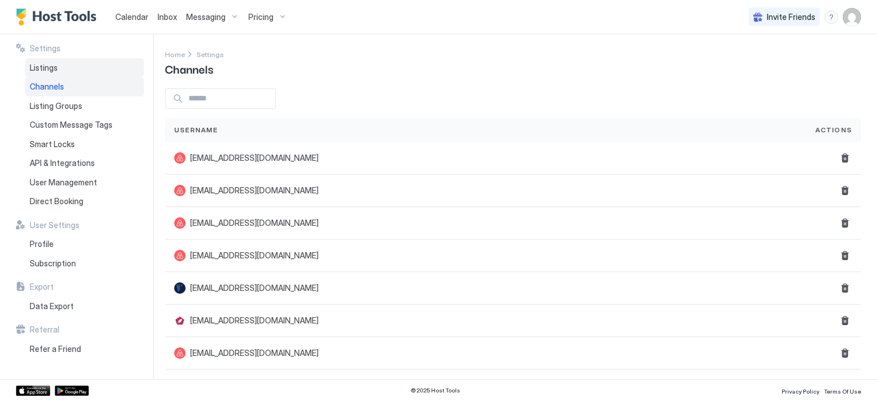
click at [47, 71] on span "Listings" at bounding box center [44, 68] width 28 height 10
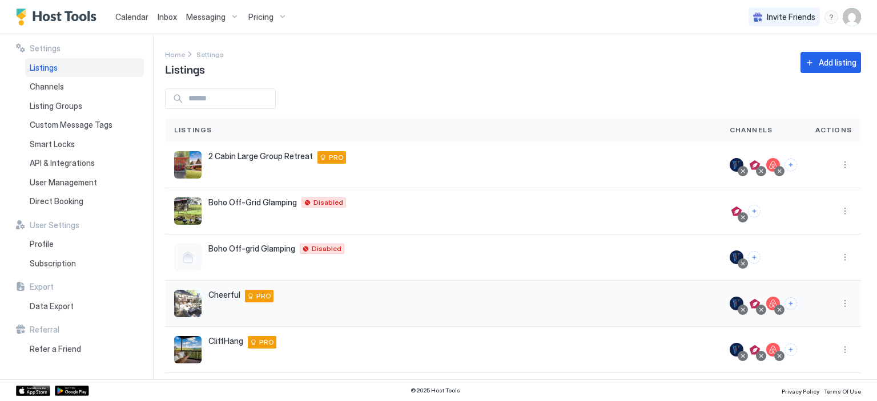
click at [223, 298] on span "Cheerful" at bounding box center [224, 295] width 32 height 10
click at [839, 306] on button "More options" at bounding box center [845, 304] width 14 height 14
click at [260, 17] on div at bounding box center [438, 200] width 877 height 401
click at [282, 17] on div "Pricing" at bounding box center [268, 16] width 48 height 19
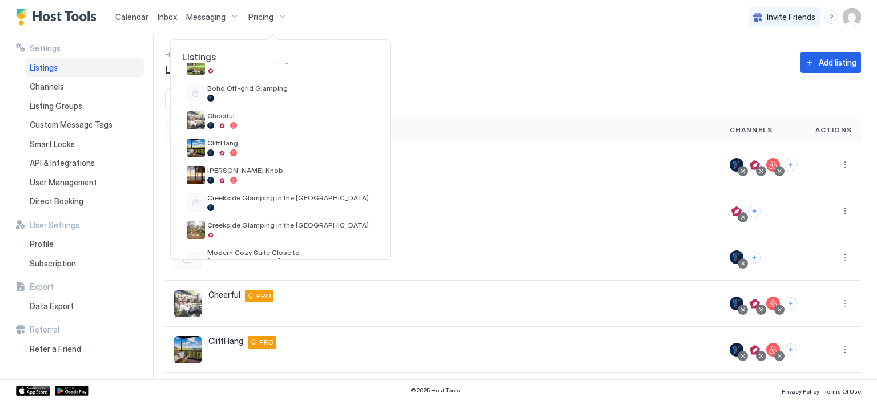
scroll to position [87, 0]
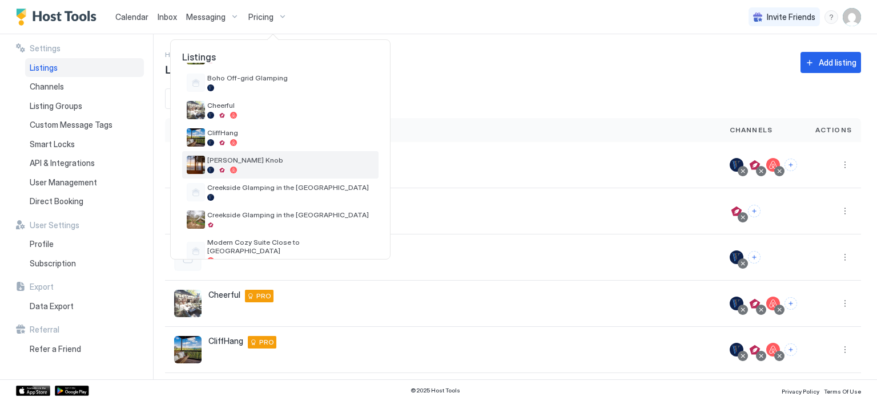
click at [235, 164] on span "[PERSON_NAME] Knob" at bounding box center [290, 160] width 167 height 9
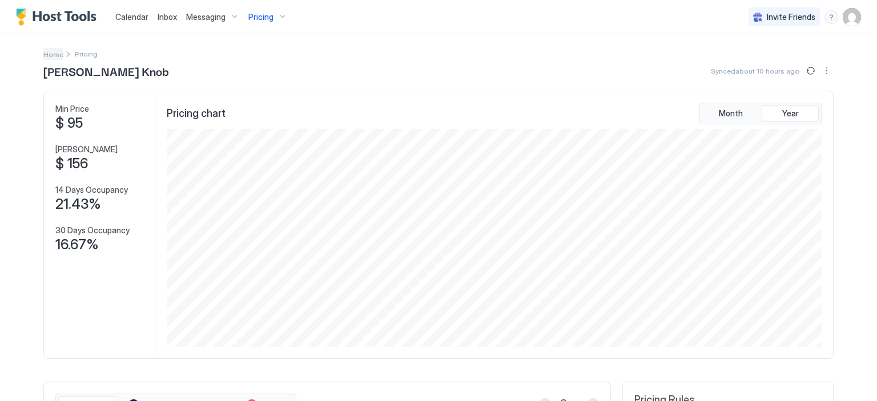
click at [43, 56] on span "Home" at bounding box center [53, 54] width 20 height 9
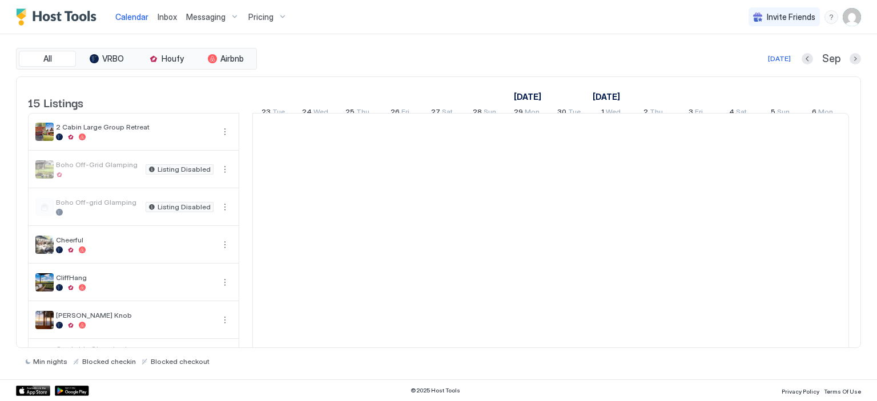
scroll to position [0, 634]
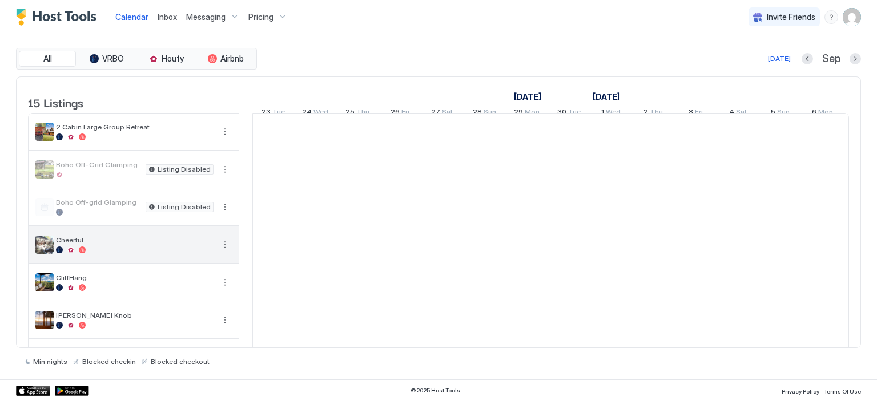
click at [68, 244] on span "Cheerful" at bounding box center [135, 240] width 158 height 9
click at [42, 253] on img "listing image" at bounding box center [44, 245] width 18 height 18
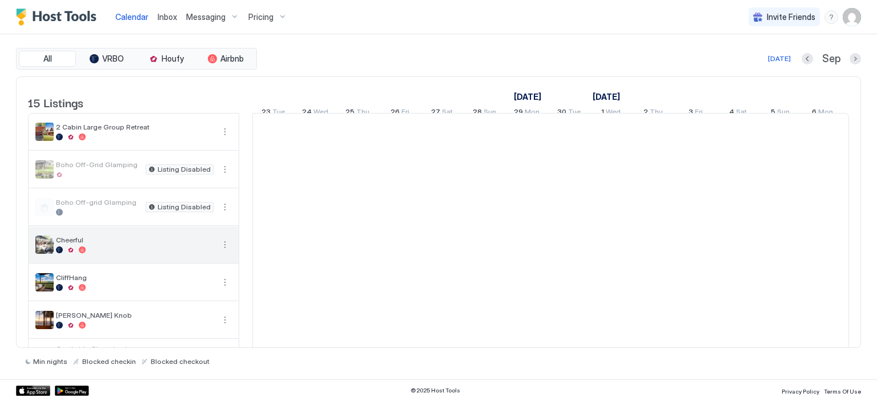
click at [224, 252] on button "More options" at bounding box center [225, 245] width 14 height 14
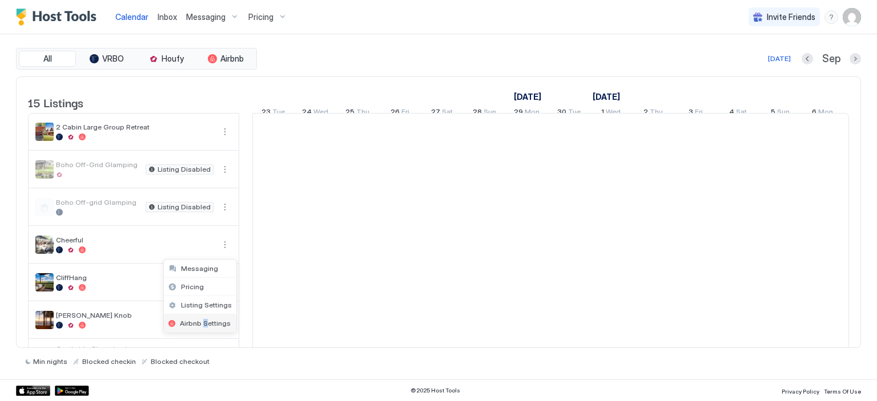
click at [203, 317] on div "Airbnb Settings" at bounding box center [200, 323] width 72 height 18
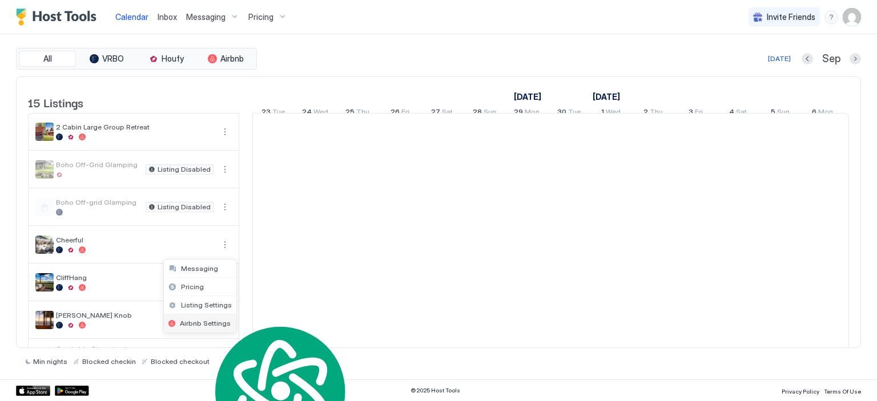
click at [196, 319] on span "Airbnb Settings" at bounding box center [205, 323] width 51 height 9
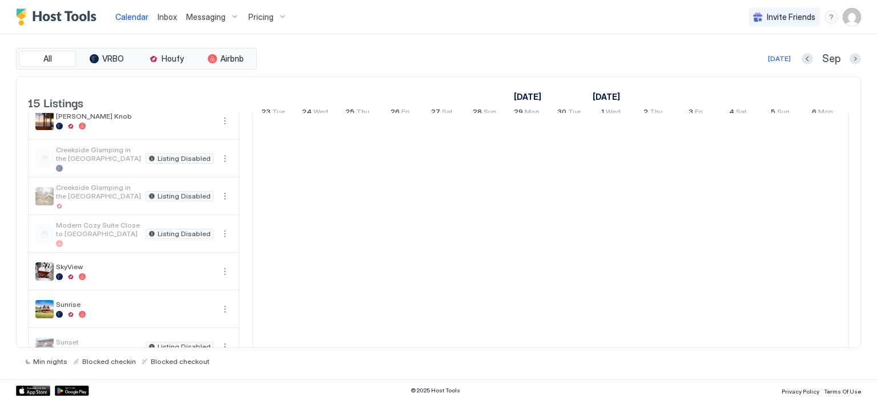
scroll to position [235, 0]
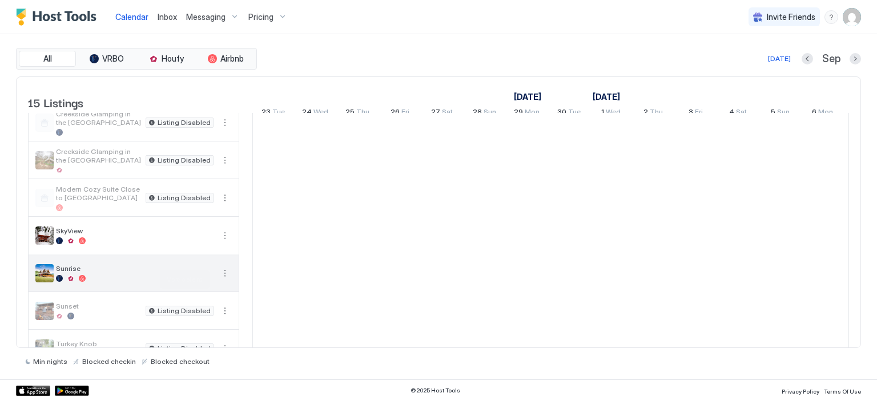
click at [224, 278] on button "More options" at bounding box center [225, 274] width 14 height 14
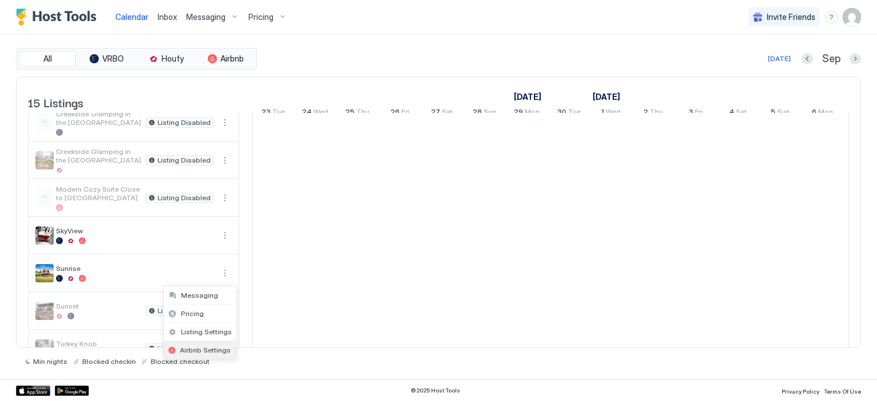
click at [203, 343] on div "Airbnb Settings" at bounding box center [200, 350] width 72 height 18
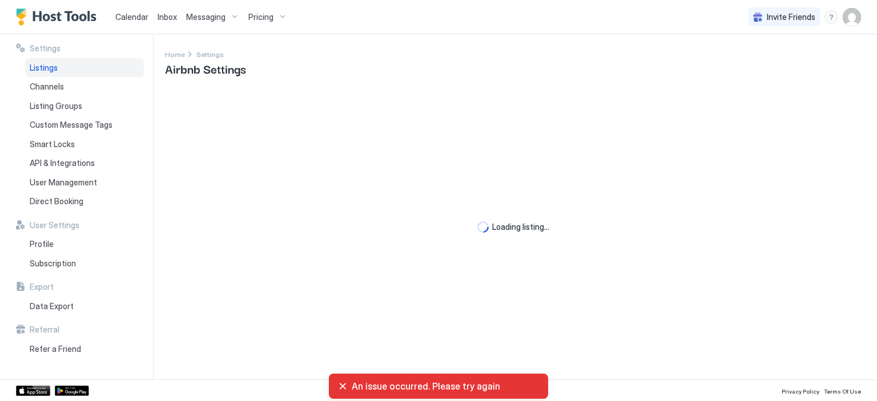
click at [340, 387] on div "An issue occurred. Please try again" at bounding box center [438, 386] width 201 height 11
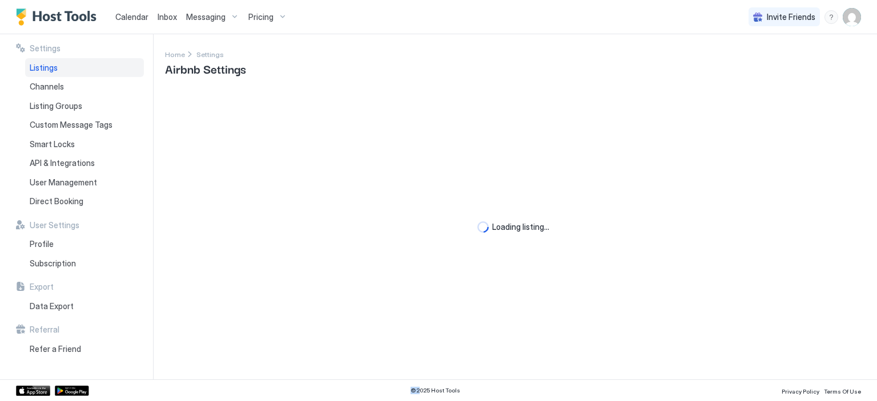
click at [340, 387] on div "© 2025 Host Tools Privacy Policy Terms Of Use" at bounding box center [438, 391] width 877 height 22
click at [54, 63] on span "Listings" at bounding box center [44, 68] width 28 height 10
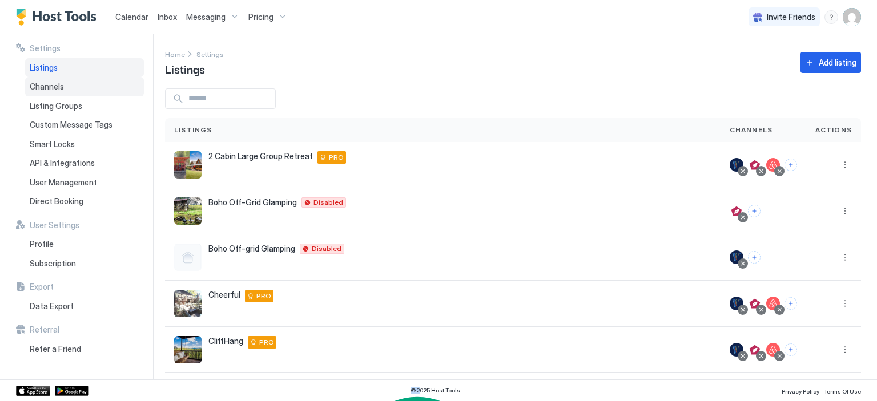
click at [73, 91] on div "Channels" at bounding box center [84, 86] width 119 height 19
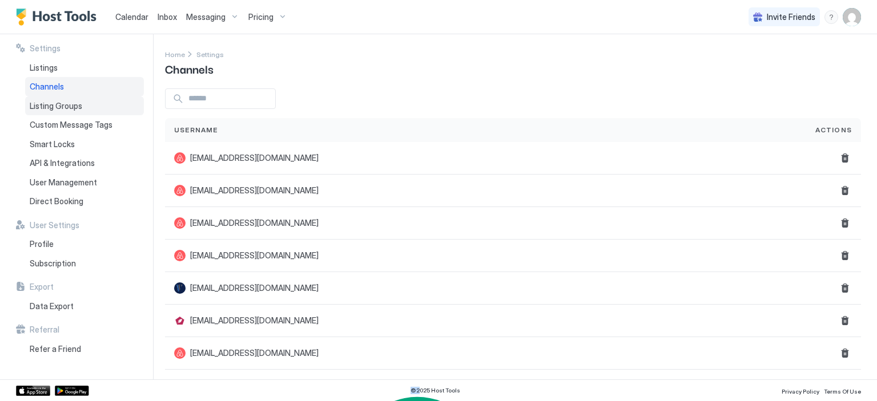
click at [67, 112] on div "Listing Groups" at bounding box center [84, 105] width 119 height 19
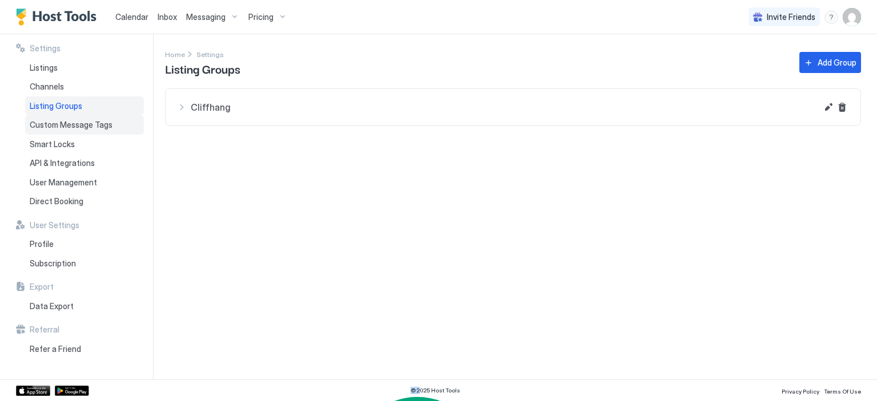
click at [67, 129] on span "Custom Message Tags" at bounding box center [71, 125] width 83 height 10
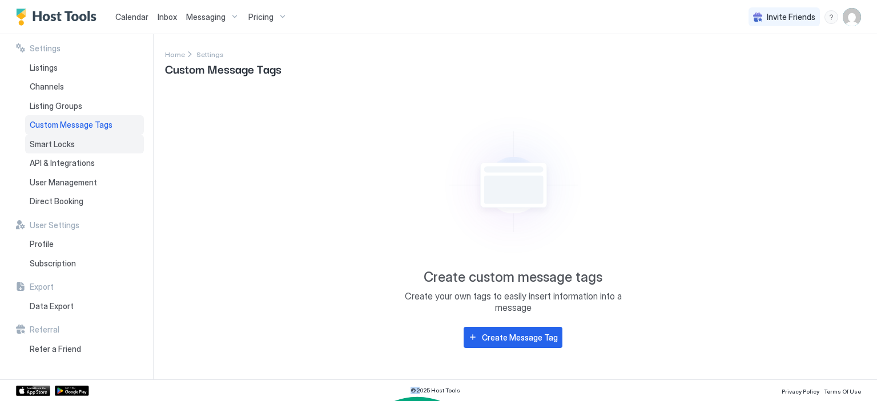
click at [64, 144] on span "Smart Locks" at bounding box center [52, 144] width 45 height 10
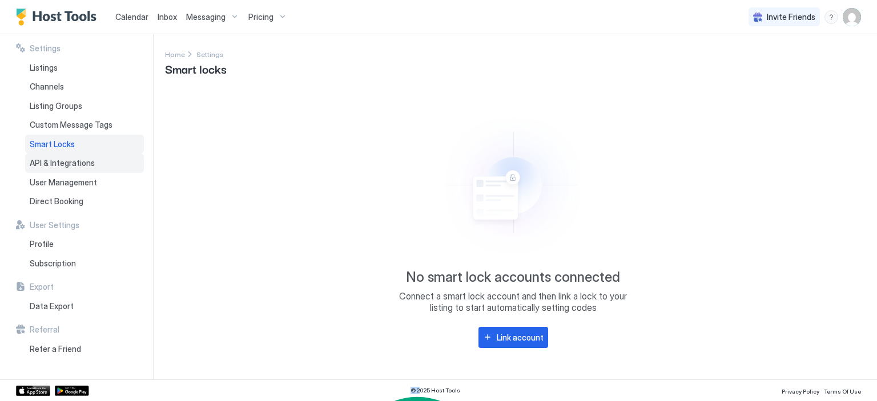
click at [58, 165] on span "API & Integrations" at bounding box center [62, 163] width 65 height 10
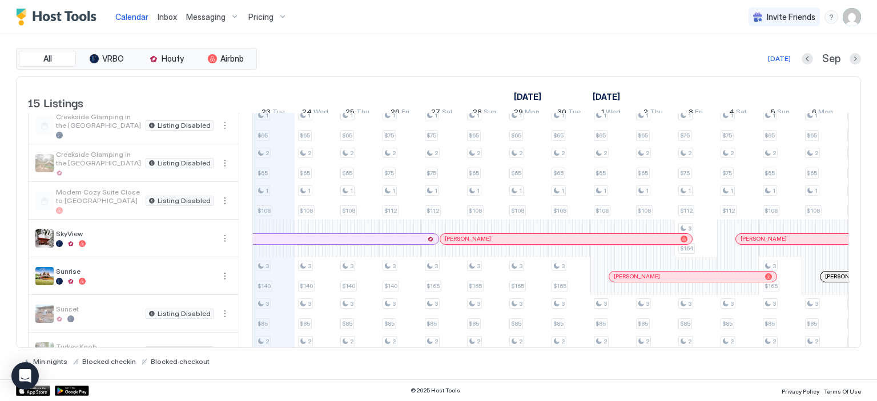
scroll to position [235, 0]
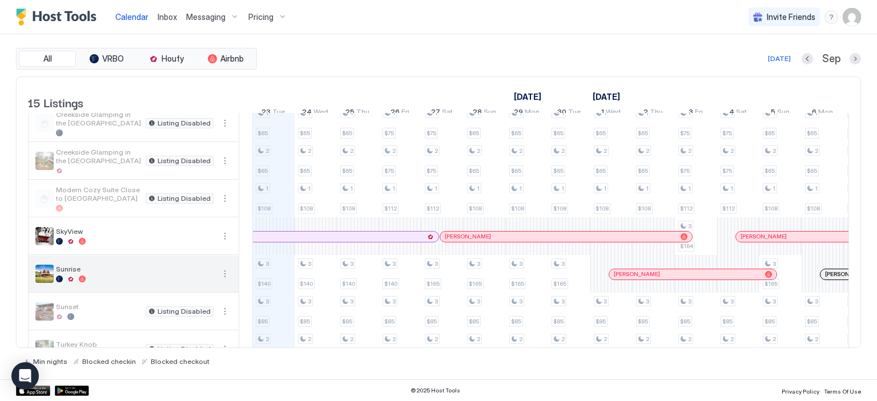
click at [221, 280] on button "More options" at bounding box center [225, 274] width 14 height 14
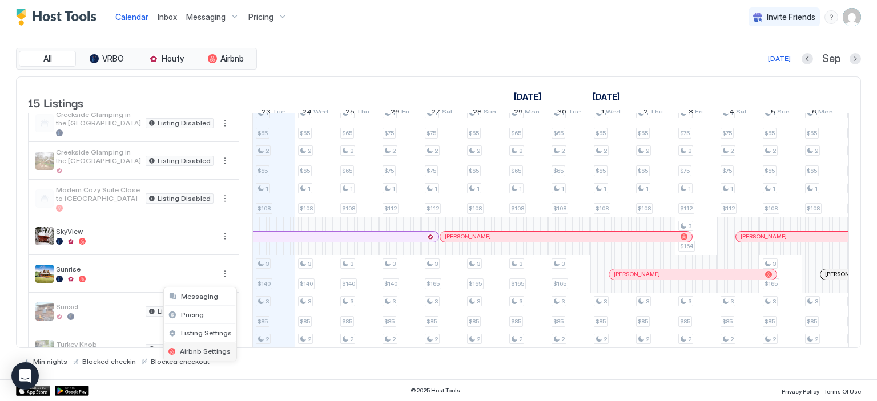
click at [199, 349] on span "Airbnb Settings" at bounding box center [205, 351] width 51 height 9
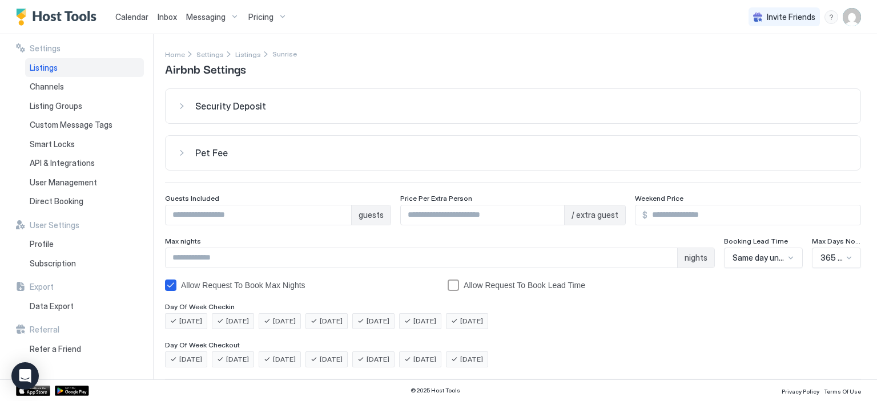
click at [263, 104] on span "Security Deposit" at bounding box center [230, 105] width 71 height 11
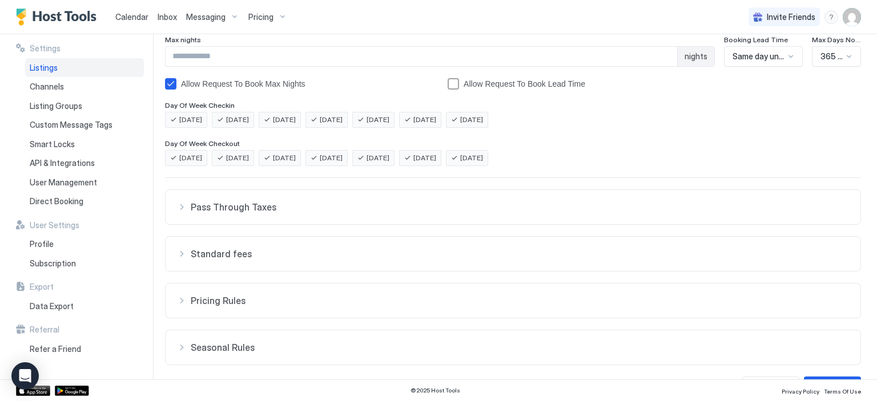
scroll to position [236, 0]
click at [223, 208] on span "Pass Through Taxes" at bounding box center [520, 205] width 658 height 11
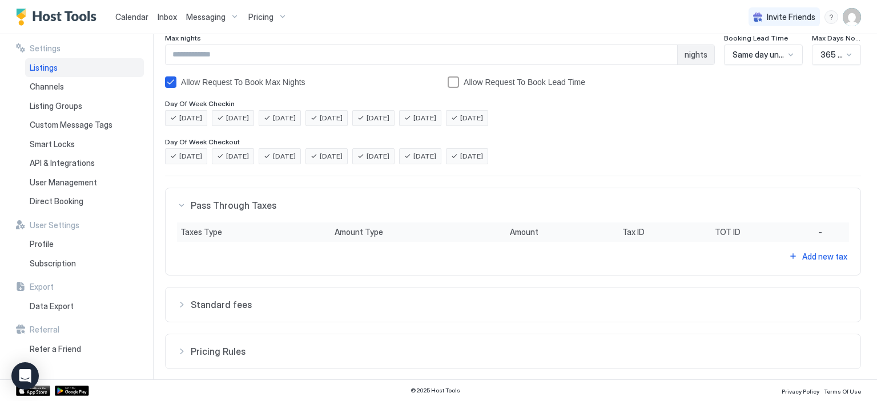
click at [221, 308] on span "Standard fees" at bounding box center [520, 304] width 658 height 11
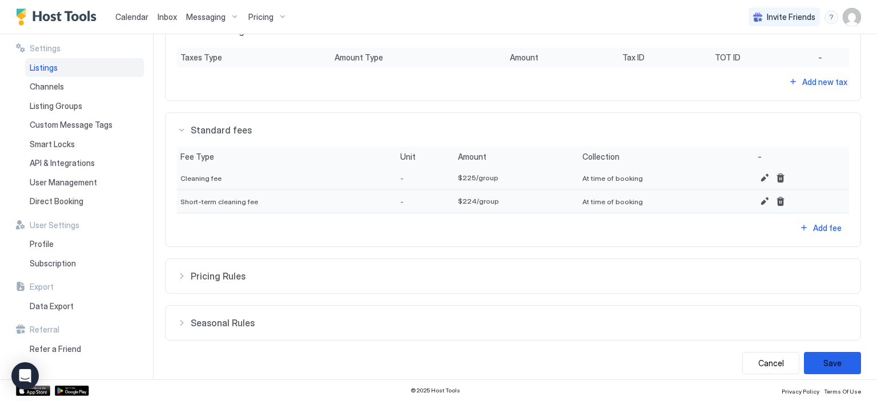
scroll to position [417, 0]
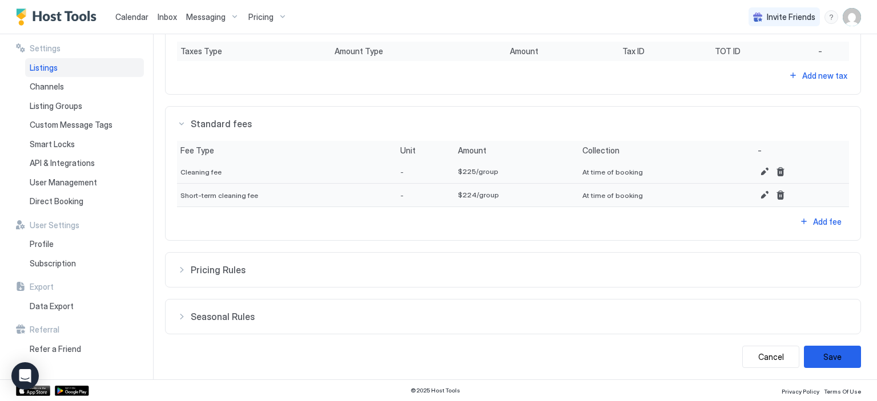
click at [601, 257] on button "Pricing Rules" at bounding box center [512, 270] width 695 height 34
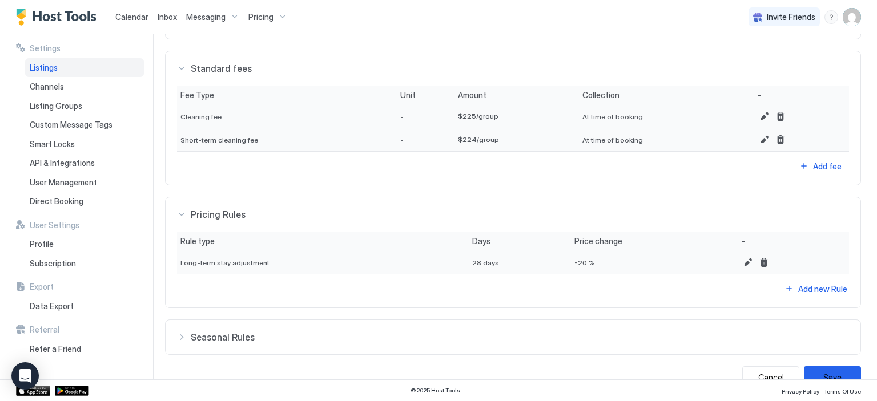
scroll to position [493, 0]
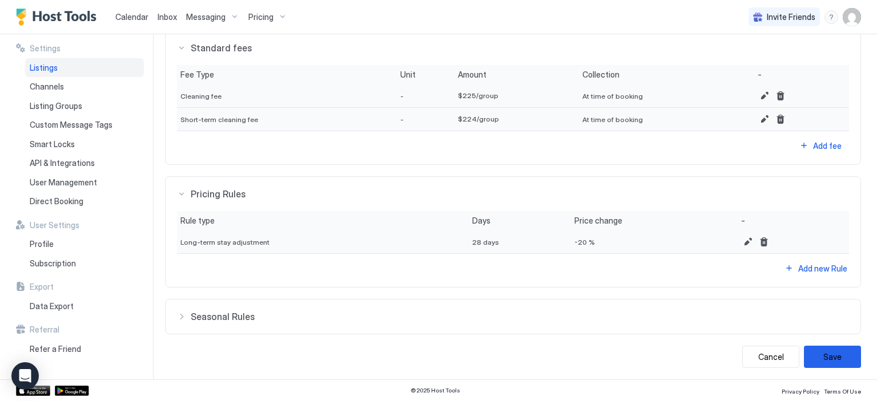
click at [352, 330] on button "Seasonal Rules" at bounding box center [512, 317] width 695 height 34
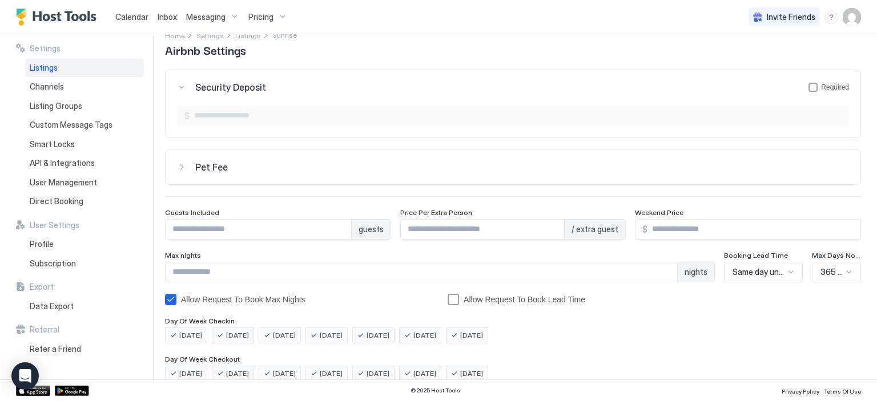
scroll to position [0, 0]
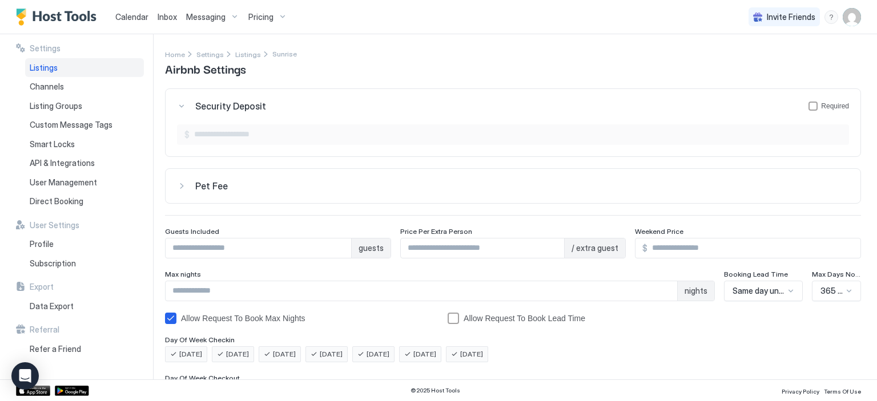
click at [837, 275] on span "Max Days Notice" at bounding box center [836, 274] width 49 height 9
click at [47, 71] on span "Listings" at bounding box center [44, 68] width 28 height 10
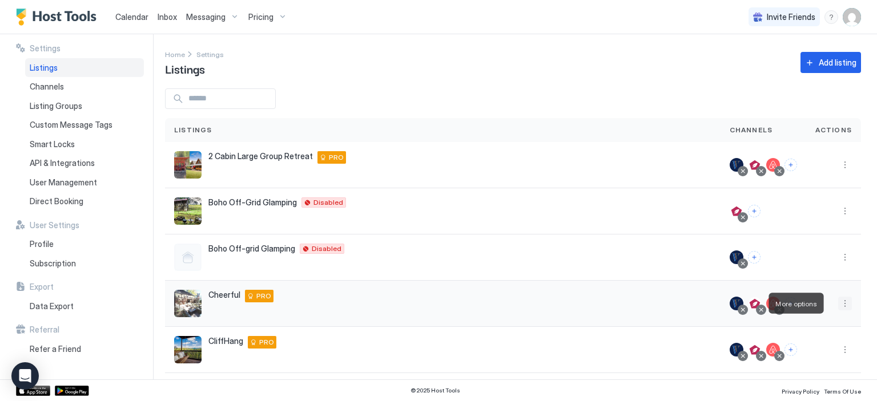
click at [838, 304] on button "More options" at bounding box center [845, 304] width 14 height 14
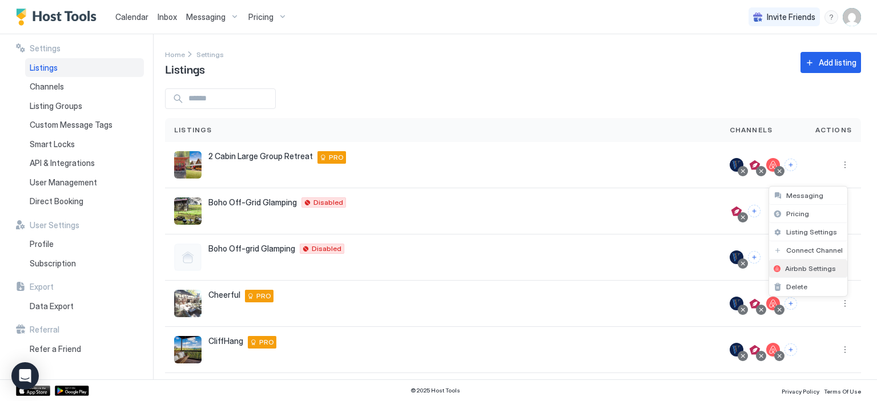
click at [814, 271] on span "Airbnb Settings" at bounding box center [810, 268] width 51 height 9
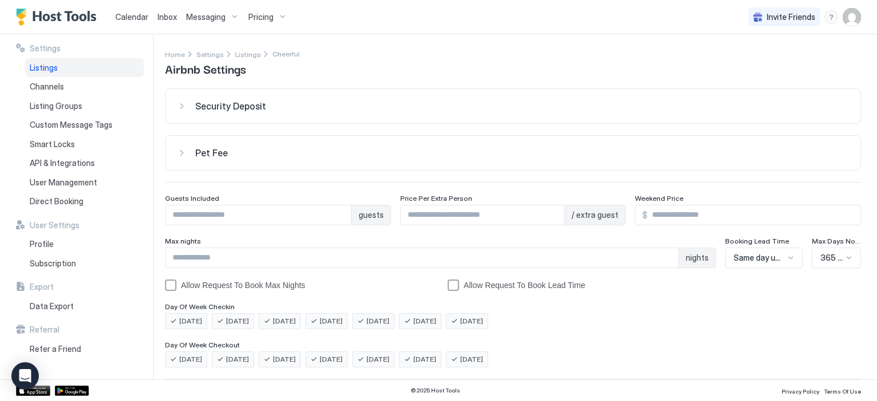
click at [47, 63] on span "Listings" at bounding box center [44, 68] width 28 height 10
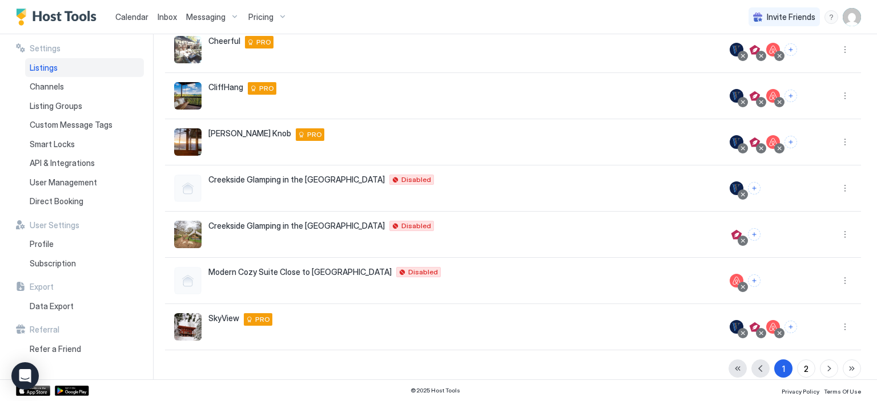
scroll to position [255, 0]
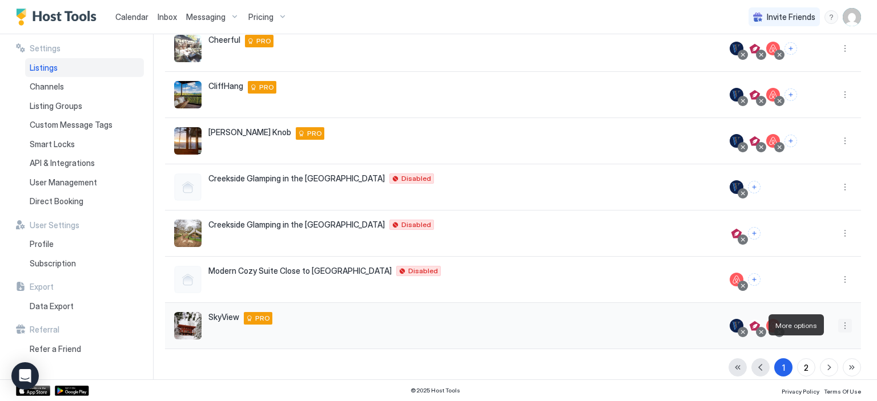
click at [838, 325] on button "More options" at bounding box center [845, 326] width 14 height 14
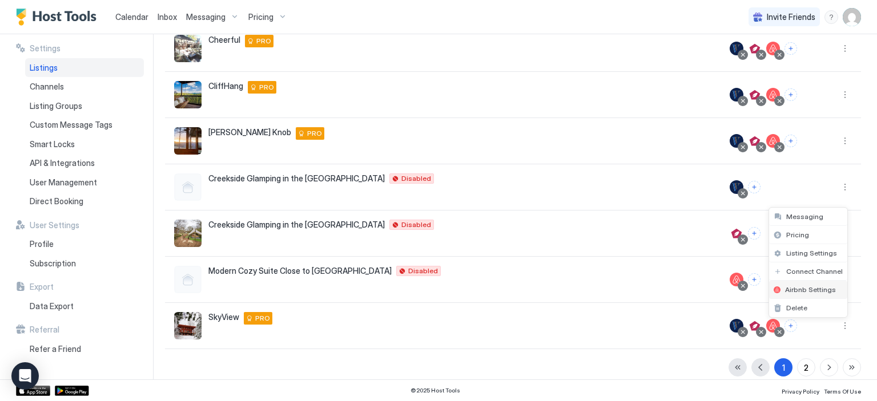
click at [797, 290] on span "Airbnb Settings" at bounding box center [810, 289] width 51 height 9
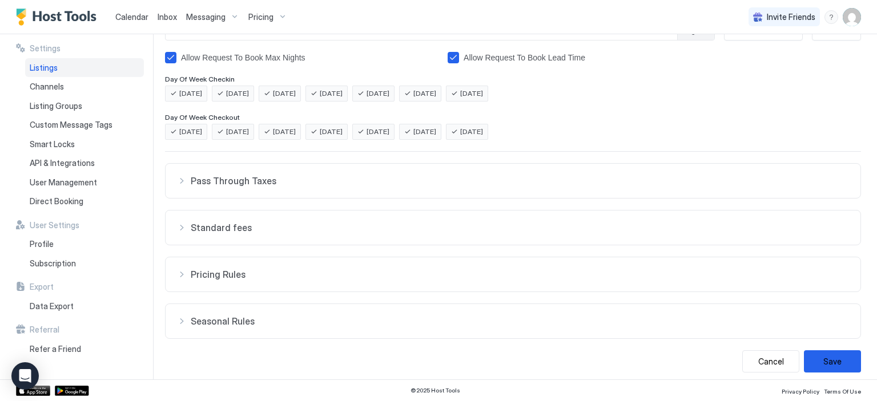
scroll to position [232, 0]
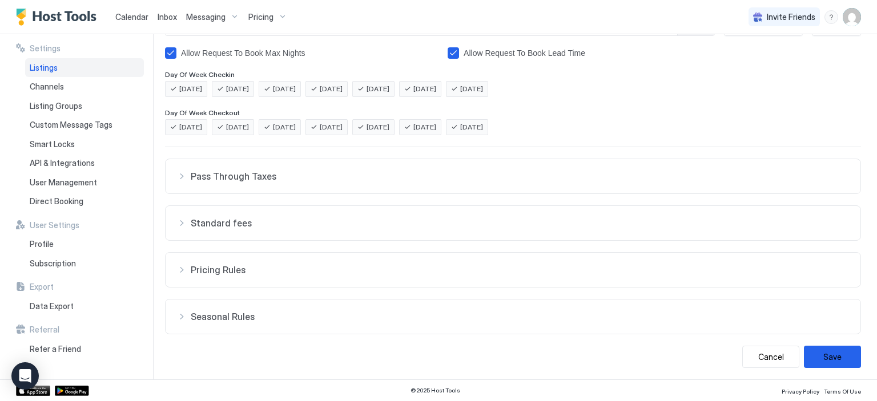
click at [219, 264] on span "Pricing Rules" at bounding box center [520, 269] width 658 height 11
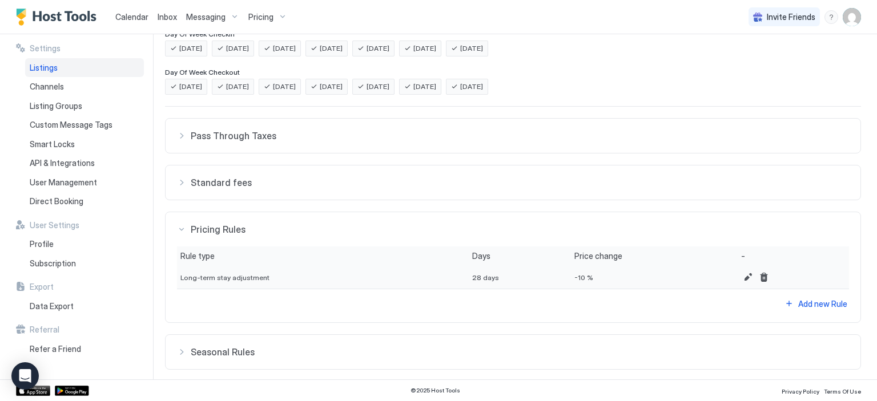
scroll to position [308, 0]
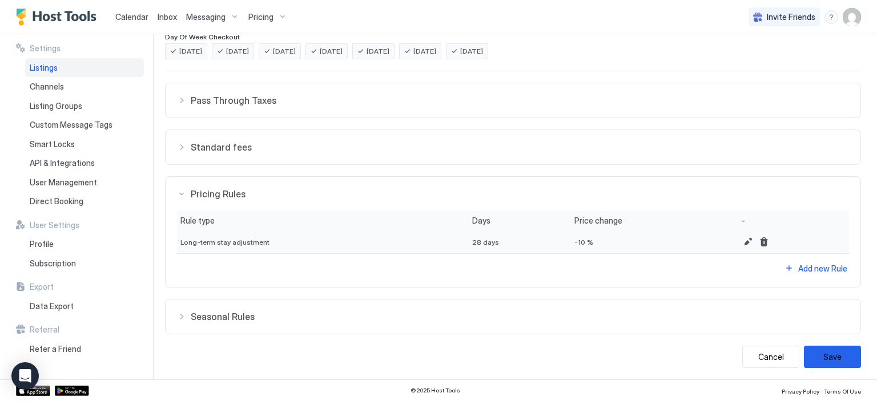
click at [281, 318] on span "Seasonal Rules" at bounding box center [520, 316] width 658 height 11
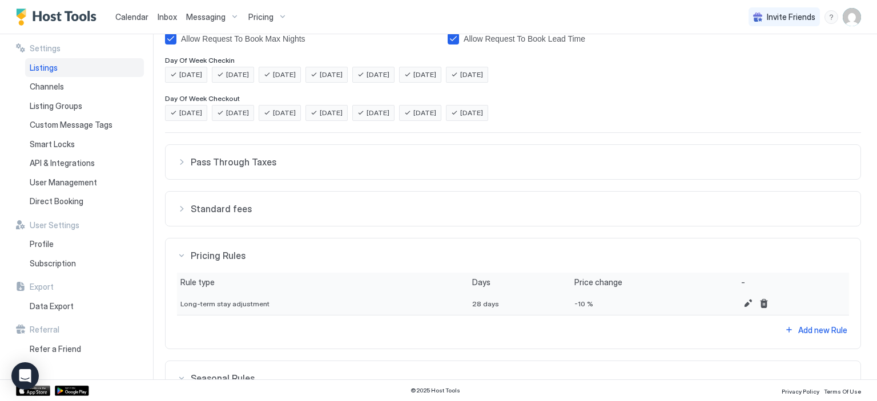
scroll to position [241, 0]
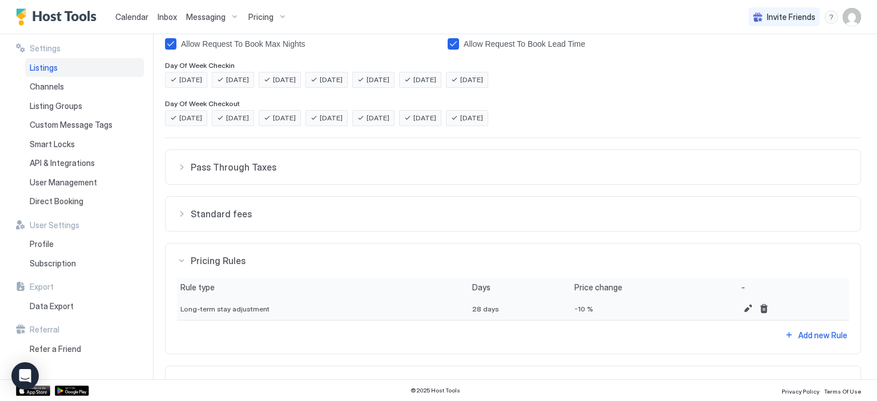
click at [550, 208] on span "Standard fees" at bounding box center [520, 213] width 658 height 11
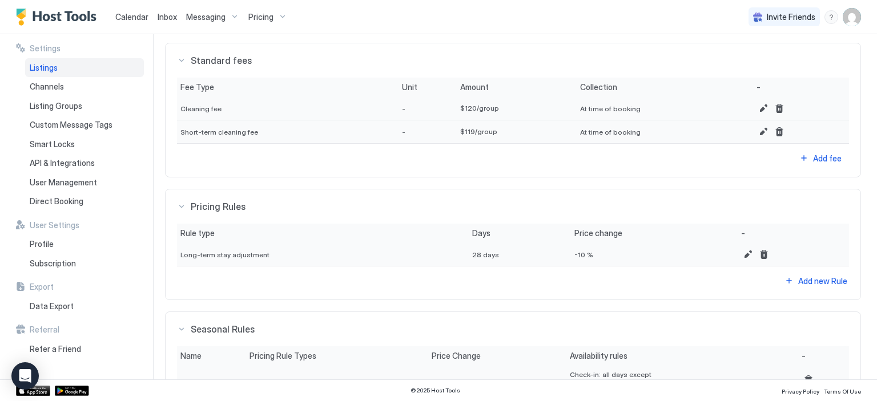
scroll to position [0, 0]
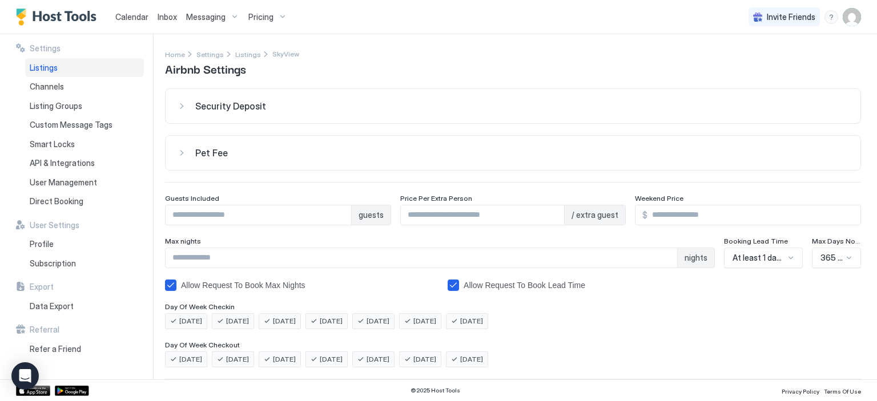
click at [45, 71] on span "Listings" at bounding box center [44, 68] width 28 height 10
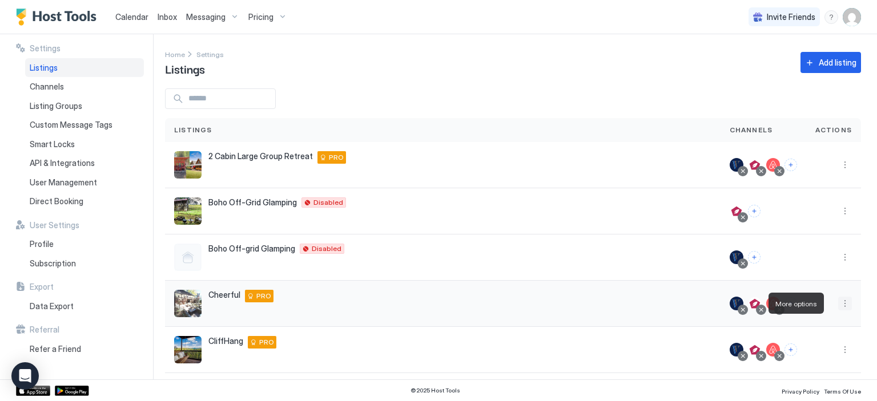
click at [838, 305] on button "More options" at bounding box center [845, 304] width 14 height 14
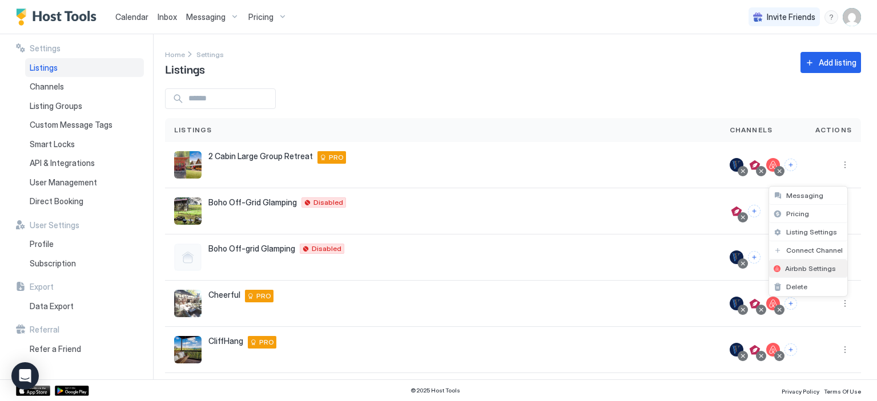
click at [810, 276] on div "Airbnb Settings" at bounding box center [808, 269] width 78 height 18
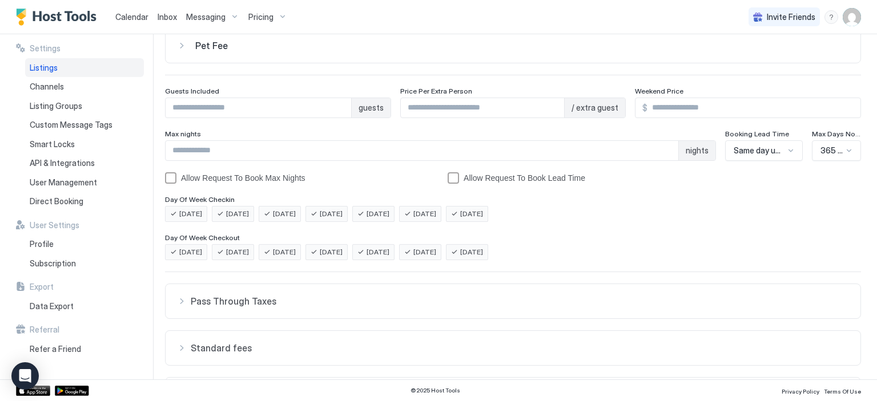
scroll to position [162, 0]
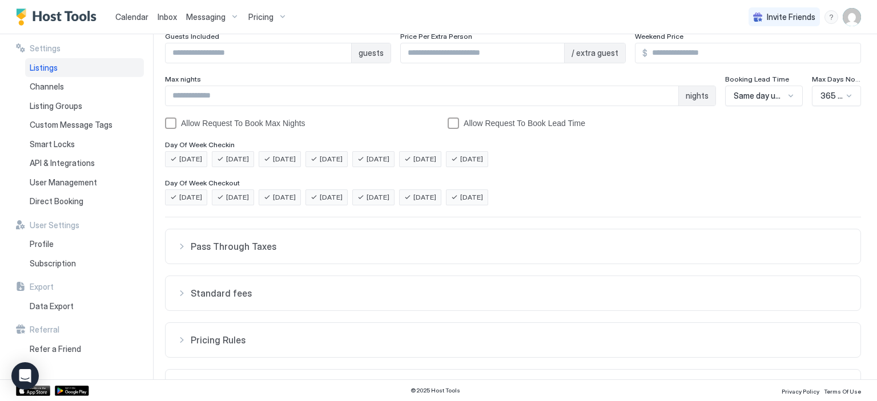
click at [422, 285] on button "Standard fees" at bounding box center [512, 293] width 695 height 34
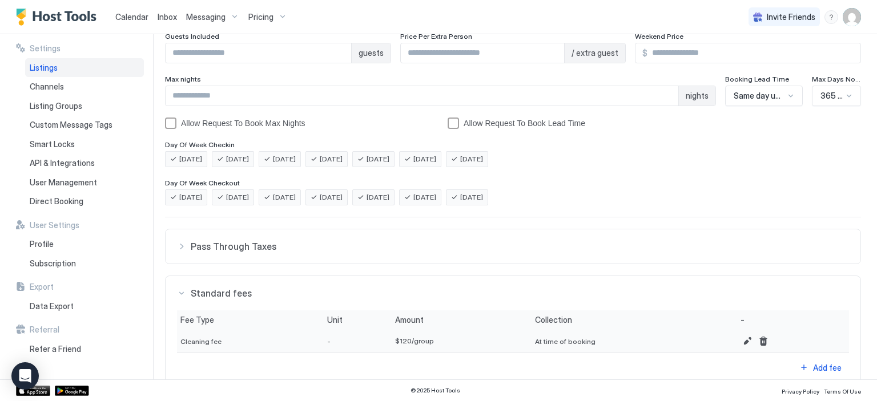
click at [50, 71] on span "Listings" at bounding box center [44, 68] width 28 height 10
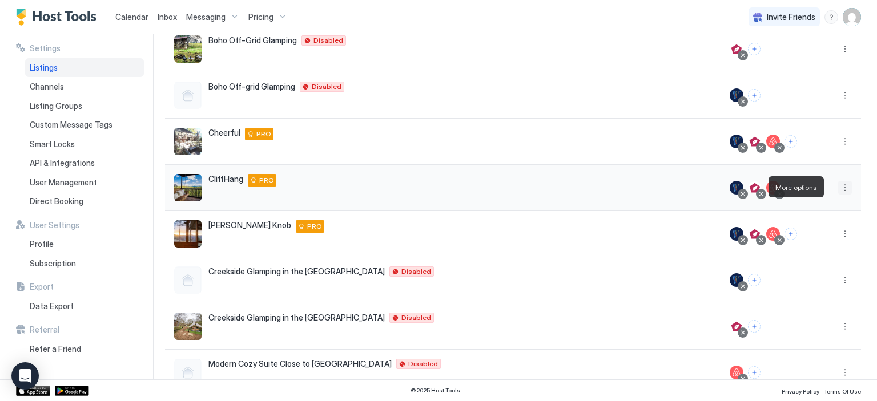
click at [838, 184] on button "More options" at bounding box center [845, 188] width 14 height 14
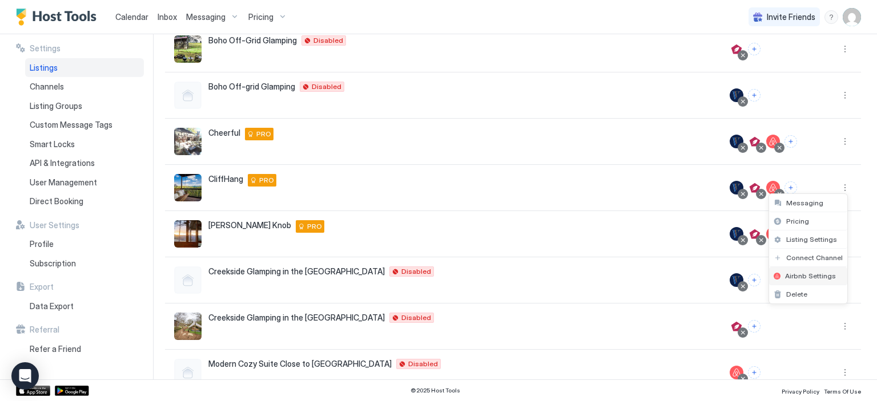
click at [793, 280] on div "Airbnb Settings" at bounding box center [808, 276] width 78 height 18
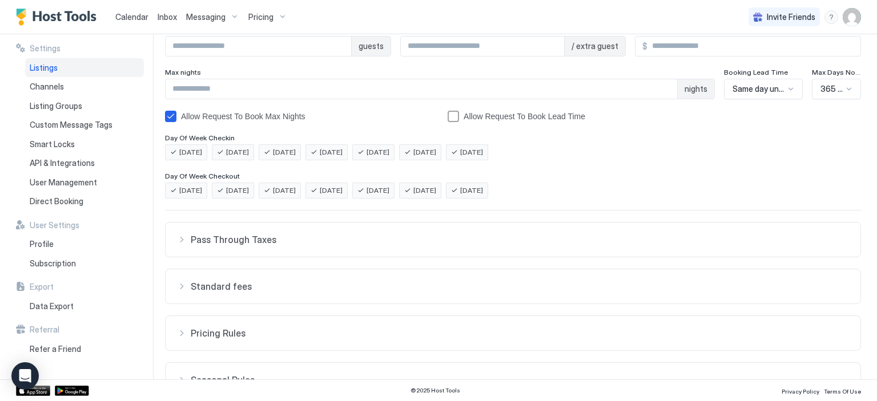
scroll to position [185, 0]
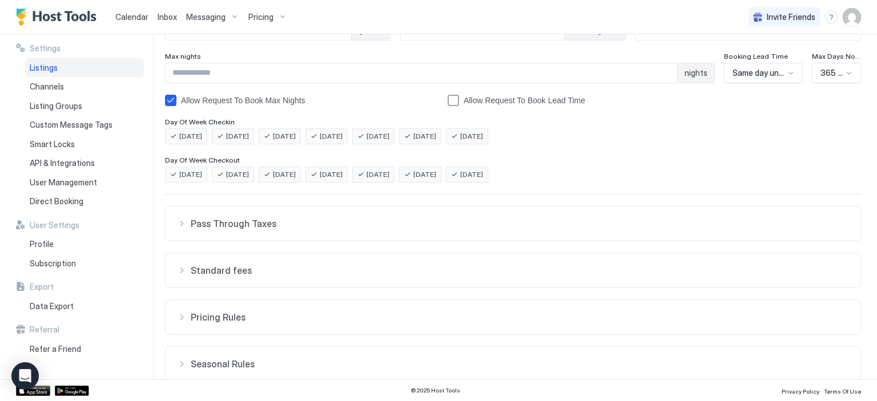
click at [210, 267] on span "Standard fees" at bounding box center [520, 270] width 658 height 11
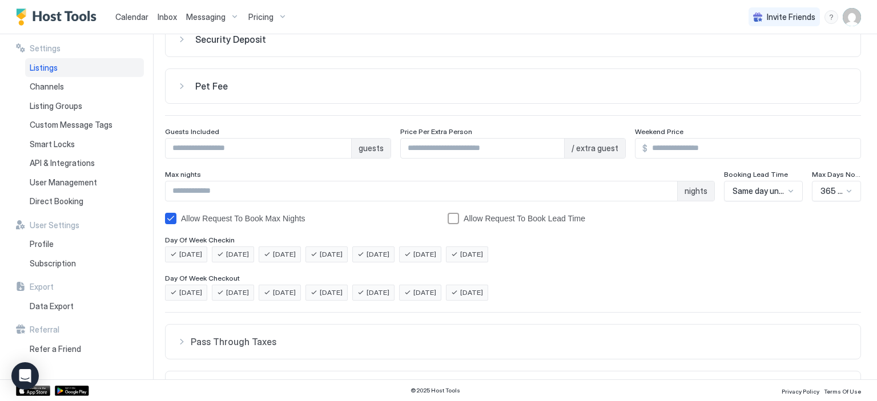
scroll to position [0, 0]
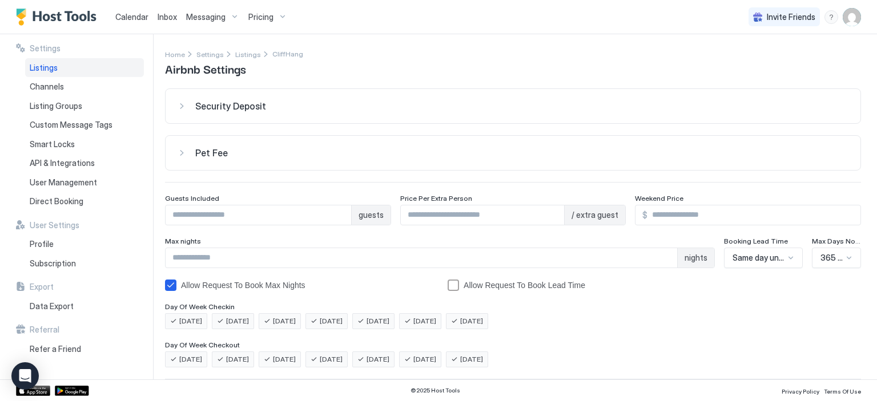
click at [46, 63] on span "Listings" at bounding box center [44, 68] width 28 height 10
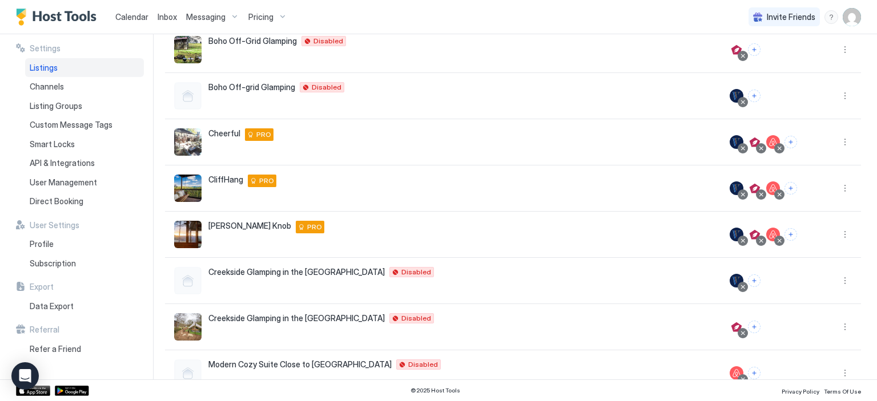
scroll to position [163, 0]
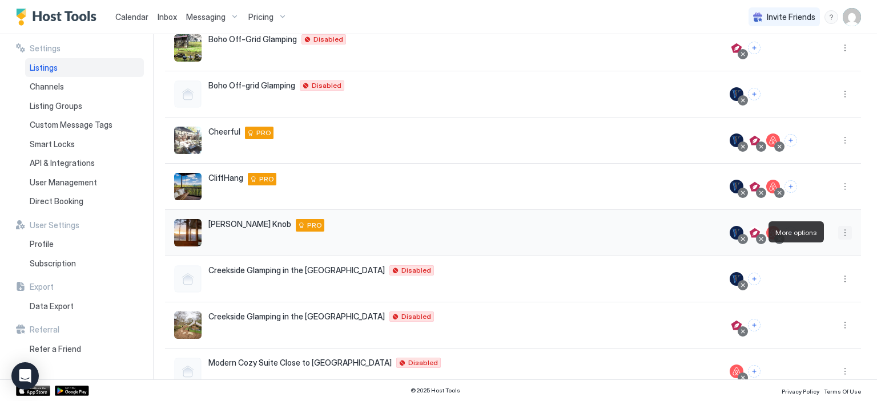
click at [838, 231] on button "More options" at bounding box center [845, 233] width 14 height 14
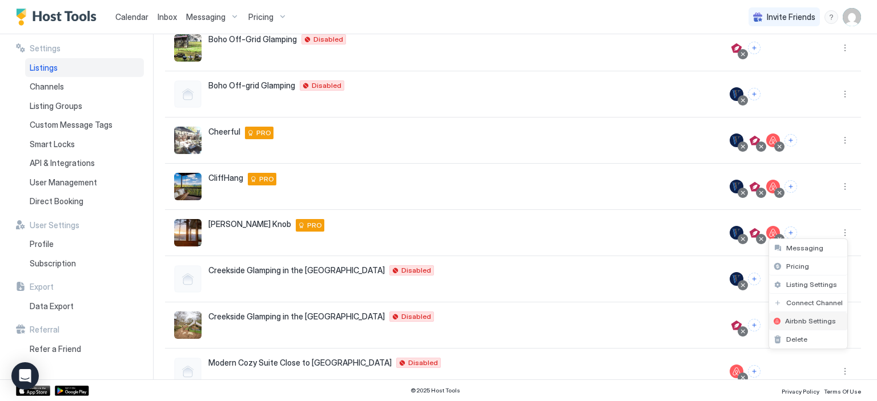
click at [799, 322] on span "Airbnb Settings" at bounding box center [810, 321] width 51 height 9
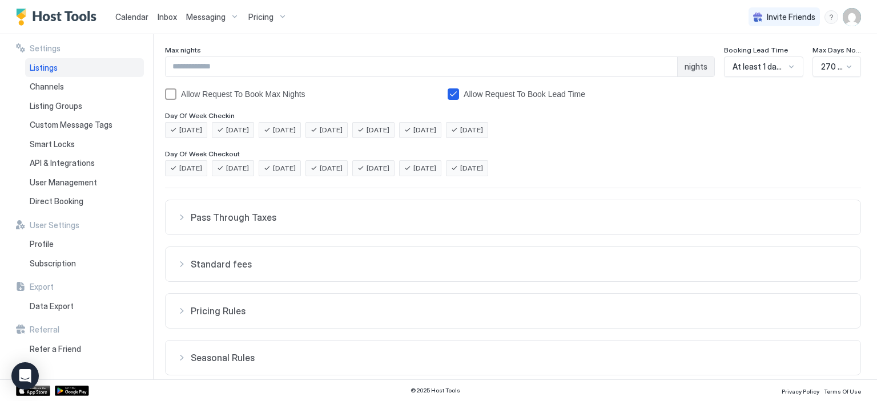
scroll to position [211, 0]
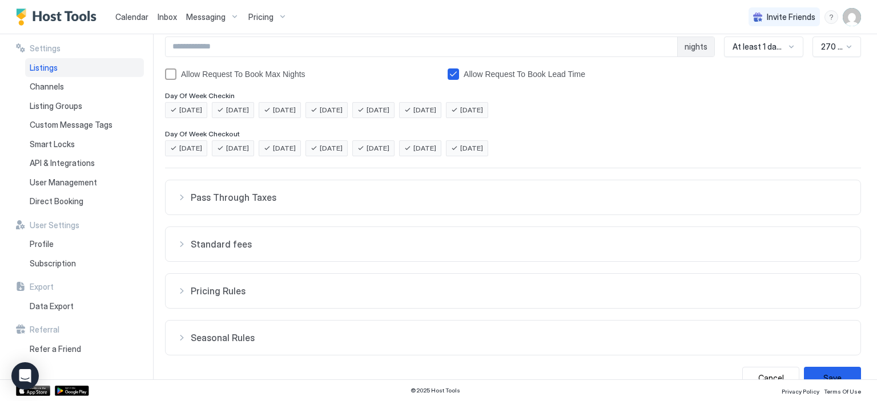
click at [446, 252] on button "Standard fees" at bounding box center [512, 244] width 695 height 34
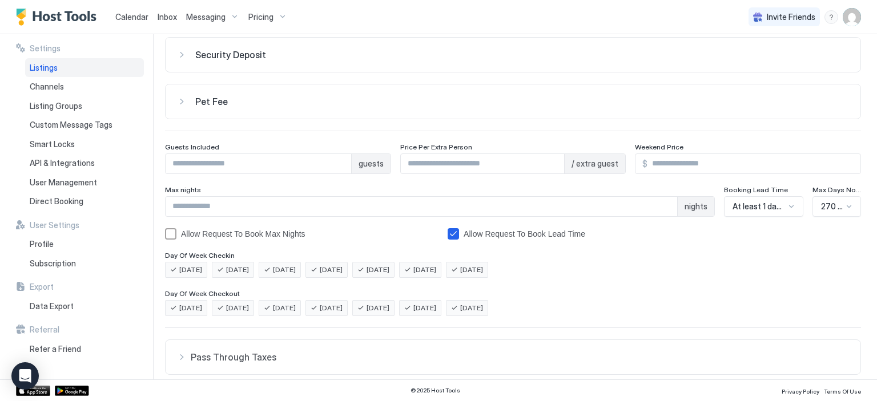
scroll to position [0, 0]
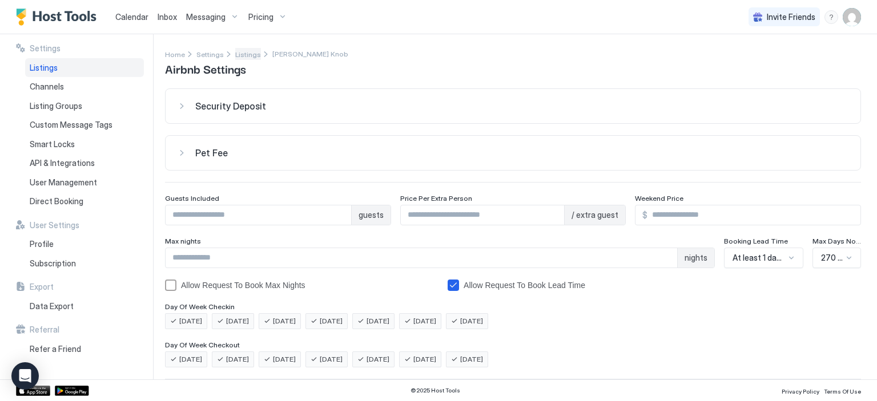
click at [242, 55] on span "Listings" at bounding box center [248, 54] width 26 height 9
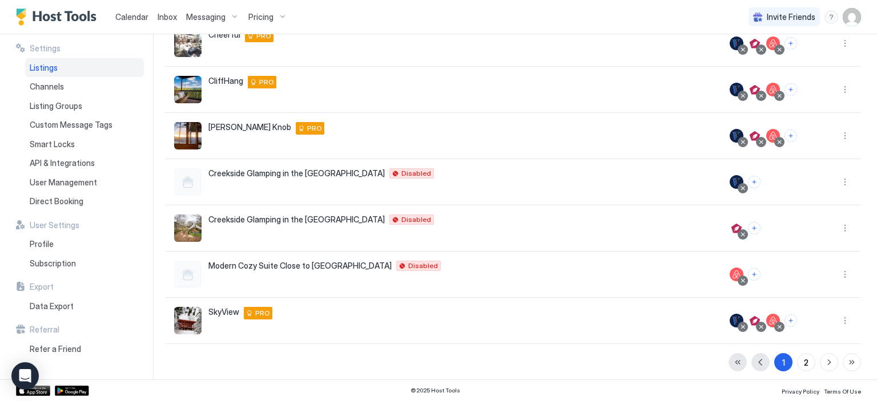
scroll to position [264, 0]
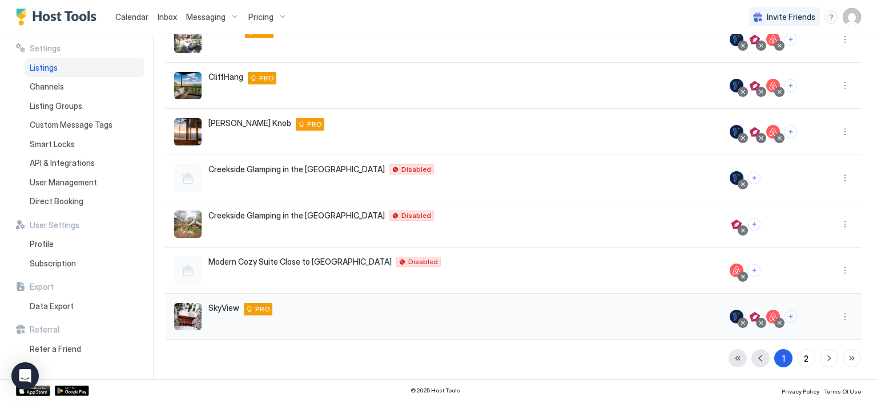
click at [221, 309] on span "SkyView" at bounding box center [223, 308] width 31 height 10
click at [838, 316] on button "More options" at bounding box center [845, 317] width 14 height 14
click at [809, 284] on span "Airbnb Settings" at bounding box center [810, 280] width 51 height 9
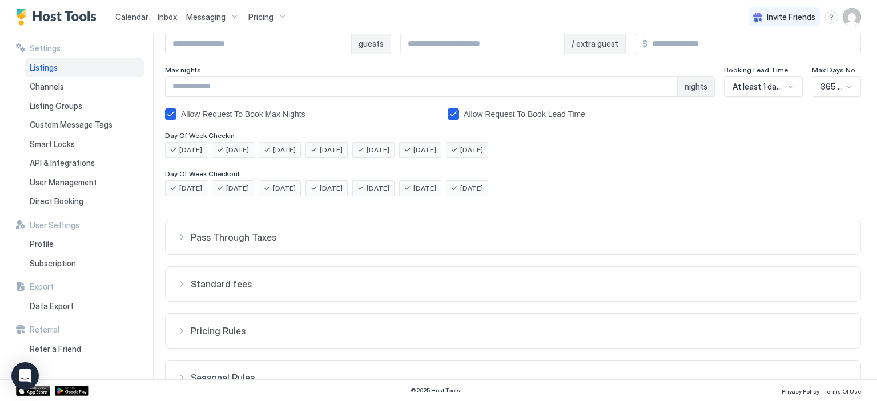
scroll to position [173, 0]
click at [602, 283] on span "Standard fees" at bounding box center [520, 281] width 658 height 11
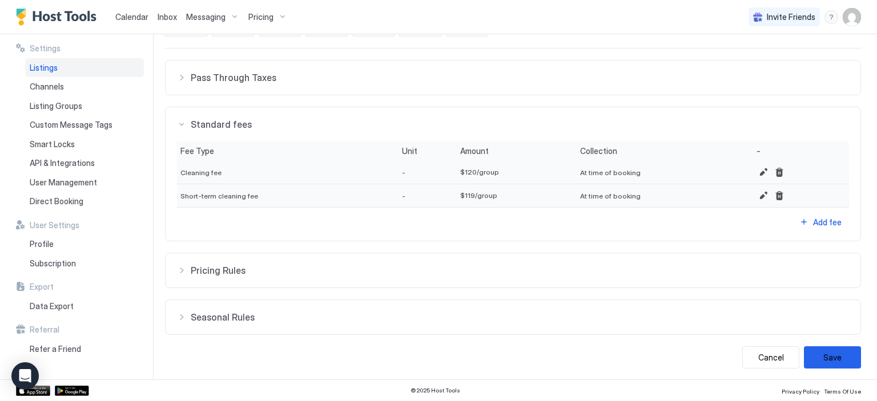
scroll to position [0, 0]
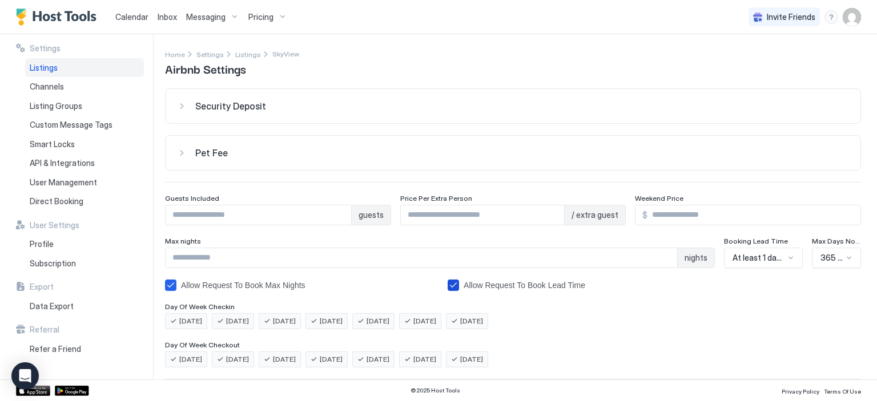
click at [518, 288] on div "Allow Request To Book Lead Time" at bounding box center [524, 285] width 122 height 9
click at [626, 289] on div "Allow Request To Book Lead Time" at bounding box center [582, 285] width 271 height 11
click at [235, 52] on span "Listings" at bounding box center [248, 54] width 26 height 9
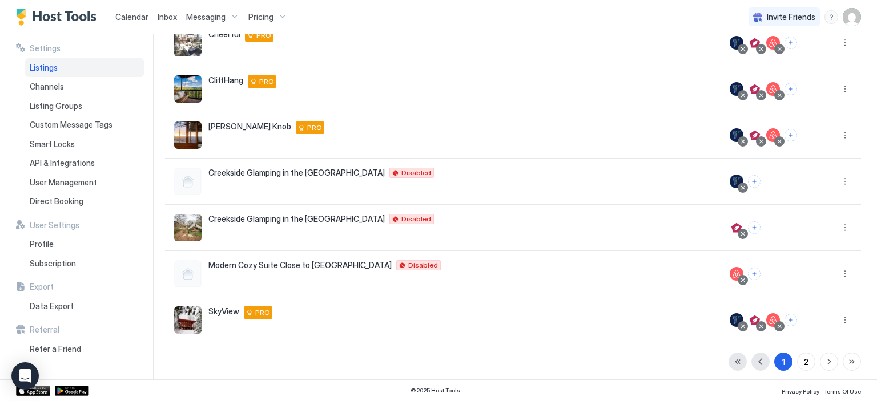
scroll to position [264, 0]
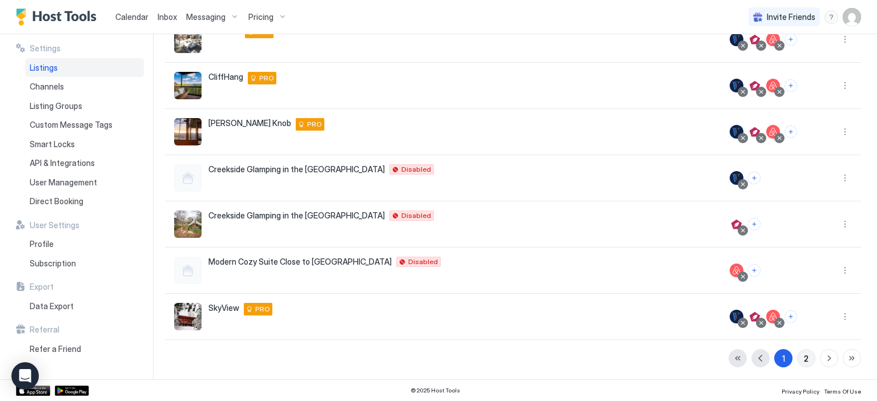
click at [804, 354] on div "2" at bounding box center [806, 359] width 5 height 12
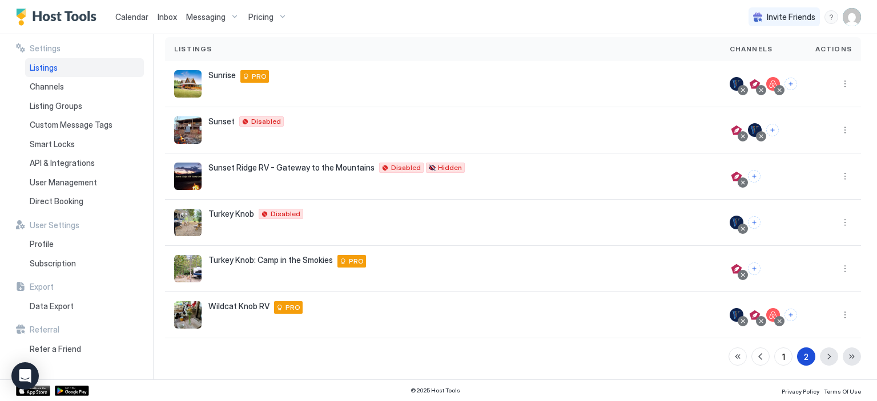
scroll to position [80, 0]
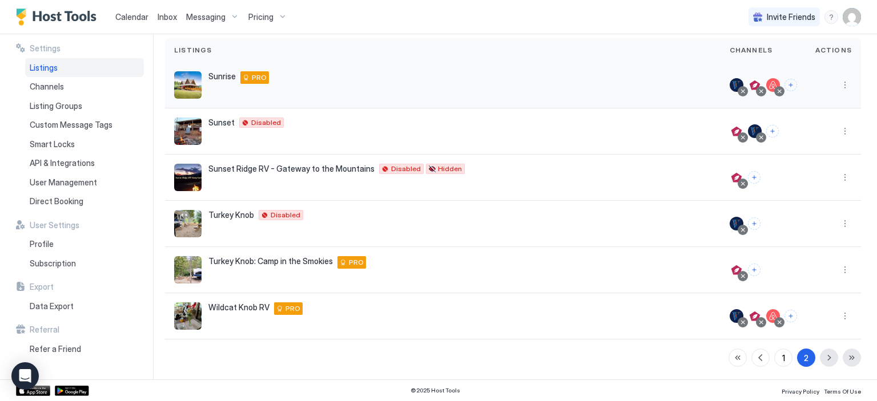
click at [189, 83] on img "listing image" at bounding box center [187, 84] width 27 height 27
click at [838, 84] on button "More options" at bounding box center [845, 85] width 14 height 14
click at [808, 171] on span "Airbnb Settings" at bounding box center [810, 174] width 51 height 9
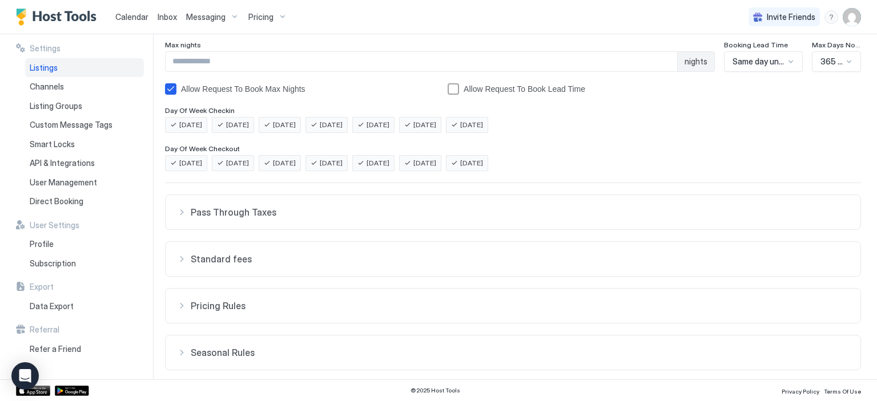
scroll to position [217, 0]
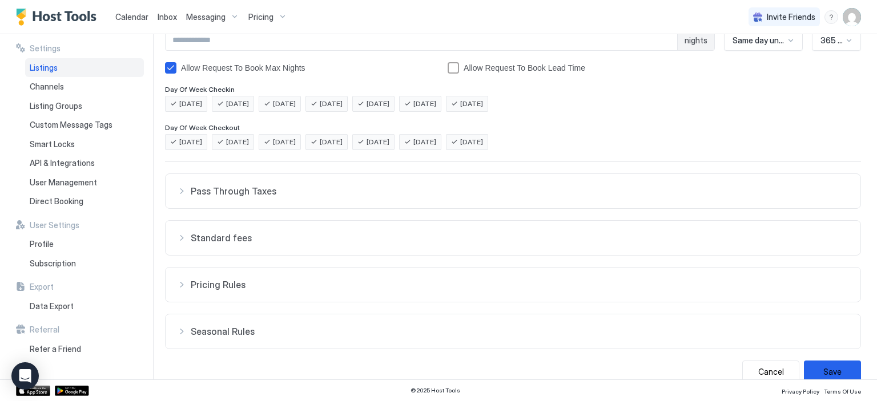
click at [315, 272] on button "Pricing Rules" at bounding box center [512, 285] width 695 height 34
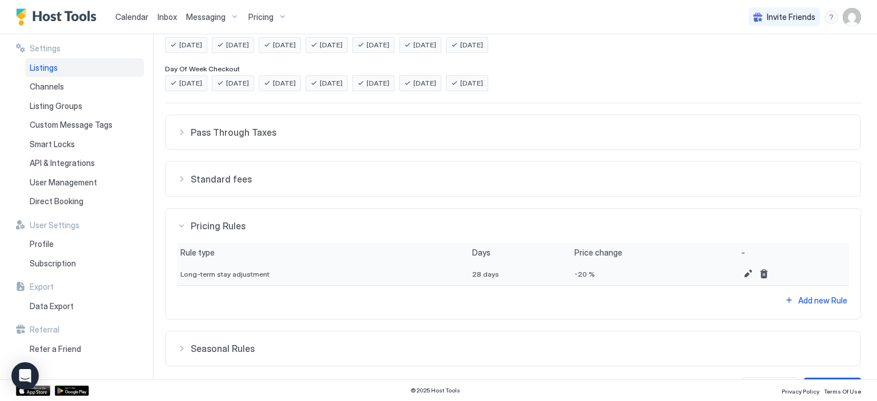
scroll to position [308, 0]
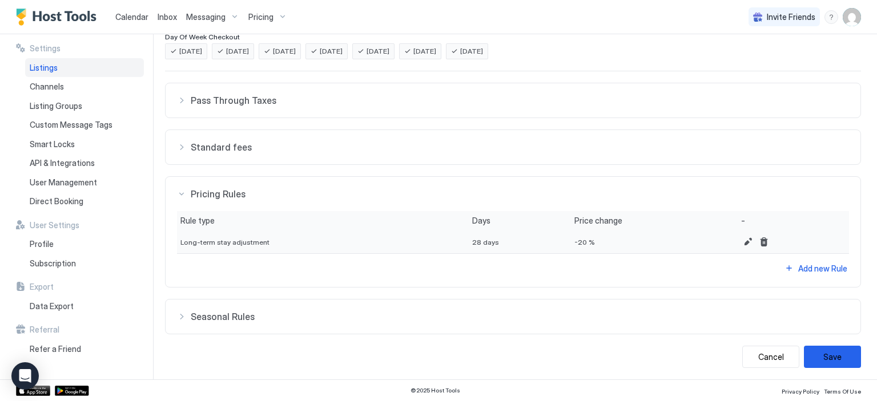
click at [479, 158] on button "Standard fees" at bounding box center [512, 147] width 695 height 34
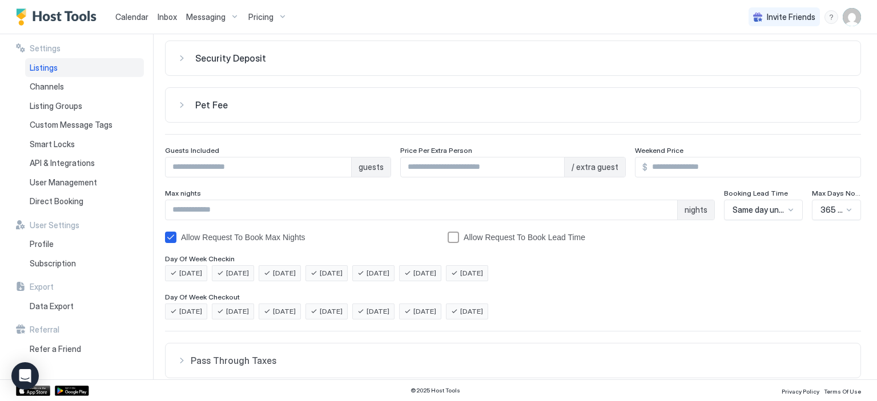
scroll to position [0, 0]
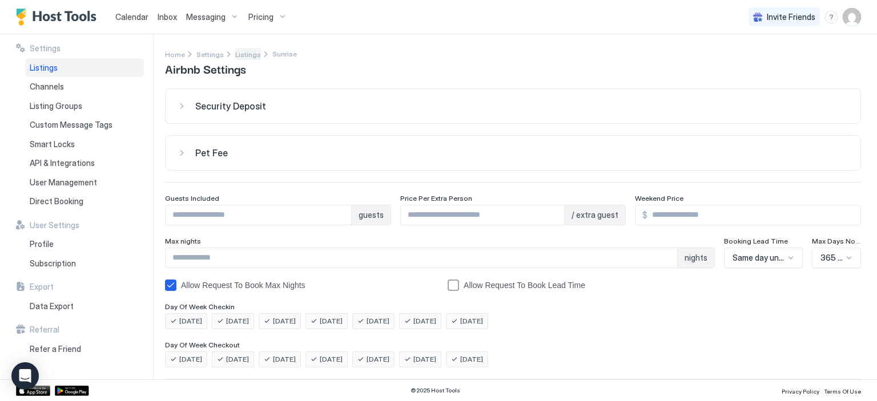
click at [244, 52] on span "Listings" at bounding box center [248, 54] width 26 height 9
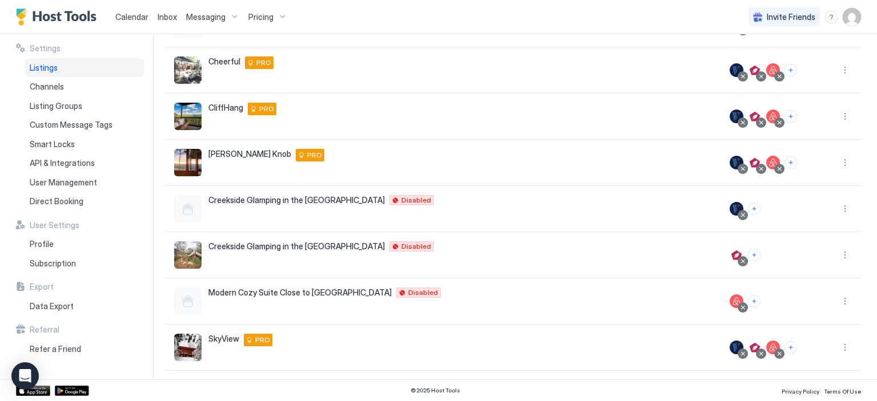
scroll to position [264, 0]
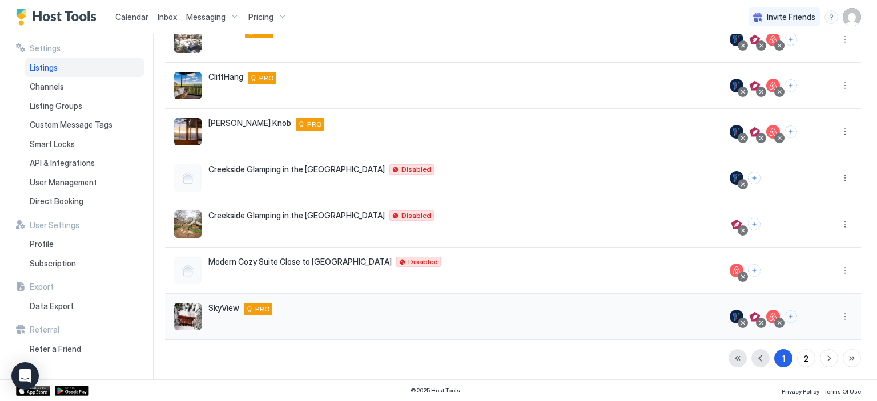
click at [217, 312] on span "SkyView" at bounding box center [223, 308] width 31 height 10
click at [839, 317] on button "More options" at bounding box center [845, 317] width 14 height 14
click at [810, 281] on span "Airbnb Settings" at bounding box center [810, 280] width 51 height 9
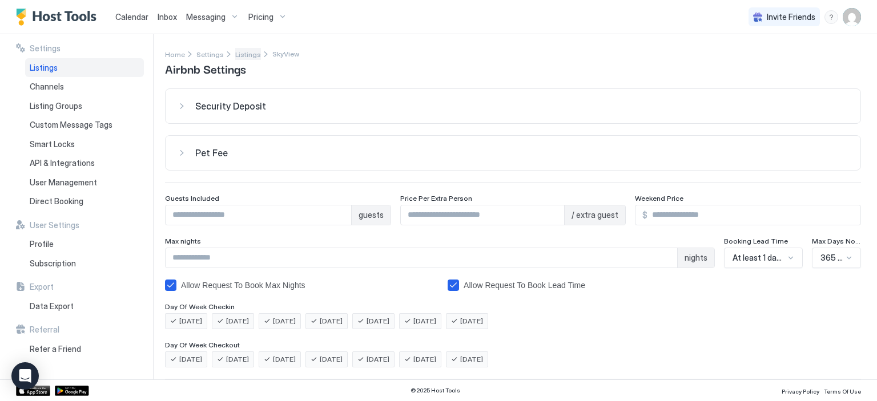
click at [242, 56] on span "Listings" at bounding box center [248, 54] width 26 height 9
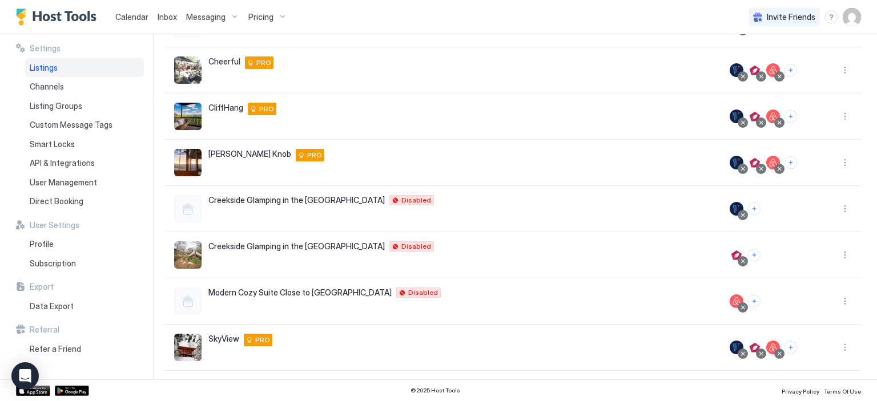
scroll to position [264, 0]
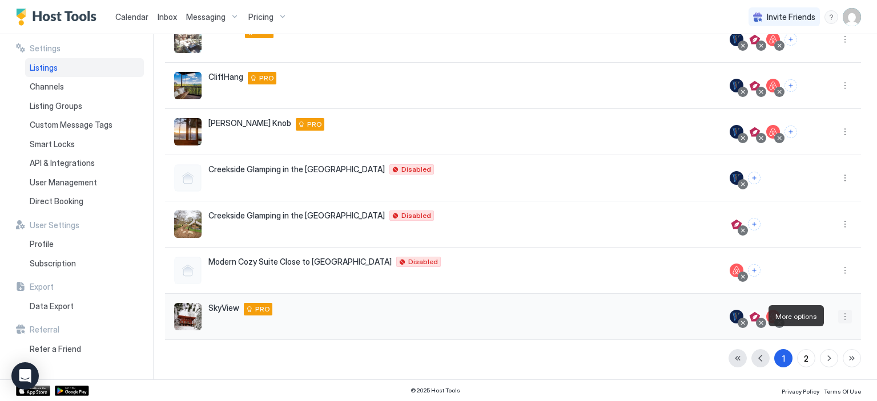
click at [838, 316] on button "More options" at bounding box center [845, 317] width 14 height 14
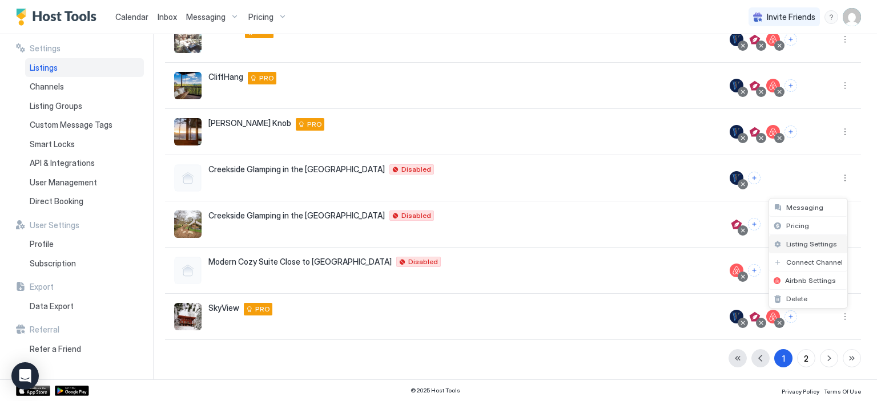
click at [826, 247] on span "Listing Settings" at bounding box center [811, 244] width 51 height 9
